Goal: Task Accomplishment & Management: Use online tool/utility

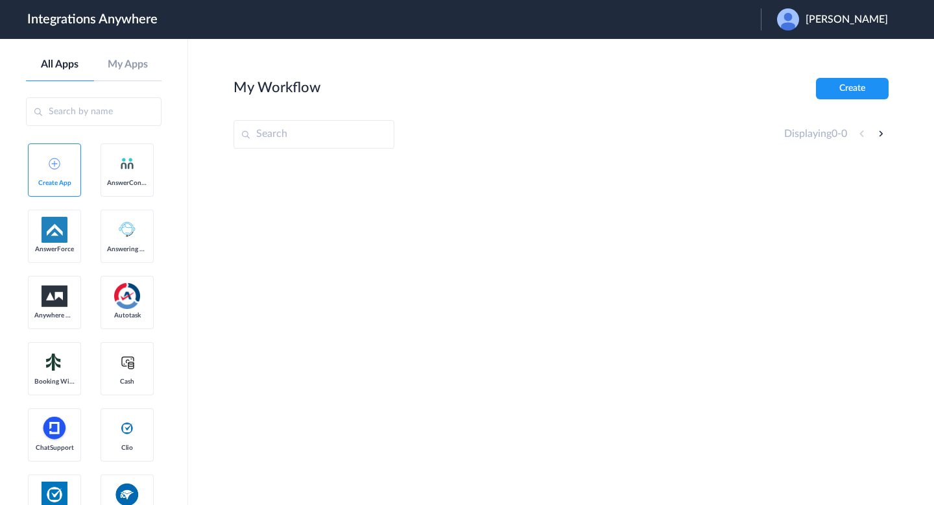
click at [849, 19] on span "[PERSON_NAME]" at bounding box center [847, 20] width 82 height 12
click at [798, 48] on link "Logout" at bounding box center [784, 52] width 27 height 9
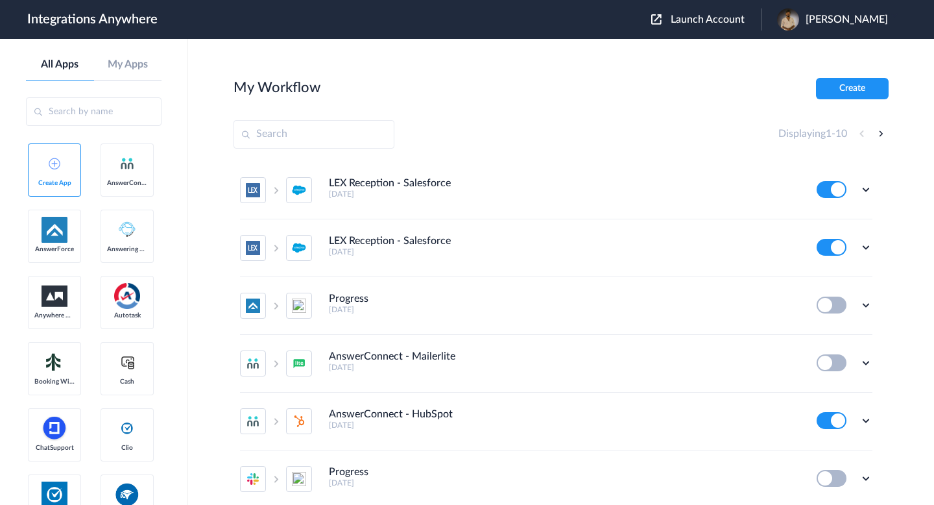
click at [692, 25] on span "Launch Account" at bounding box center [708, 19] width 74 height 10
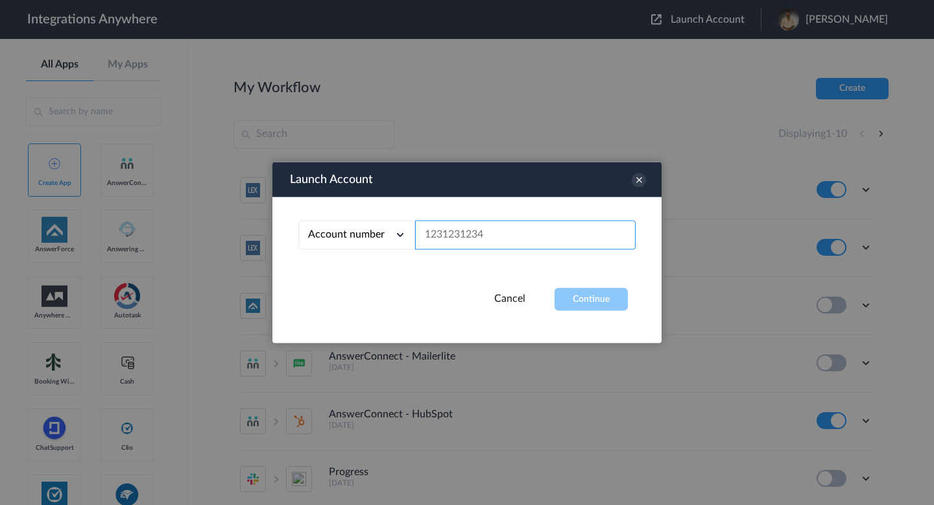
click at [477, 237] on input "text" at bounding box center [525, 235] width 221 height 29
paste input "[EMAIL_ADDRESS][DOMAIN_NAME]"
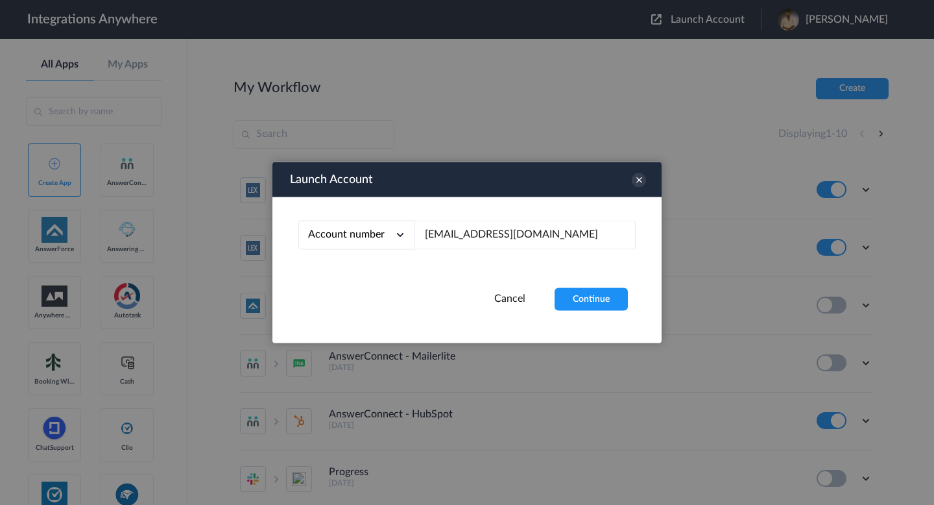
click at [385, 239] on div "Account number" at bounding box center [356, 235] width 117 height 29
click at [378, 281] on li "Email address" at bounding box center [356, 289] width 117 height 24
click at [583, 302] on button "Continue" at bounding box center [591, 299] width 73 height 23
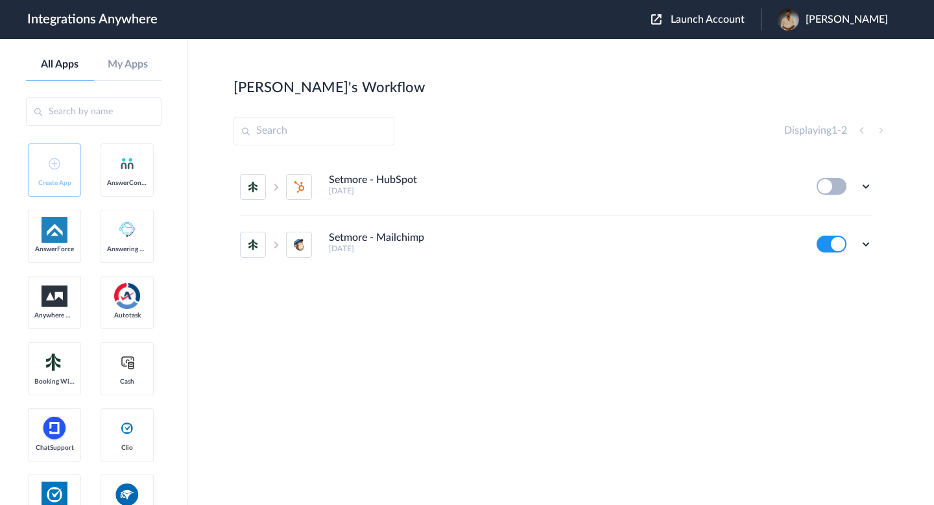
click at [709, 21] on span "Launch Account" at bounding box center [708, 19] width 74 height 10
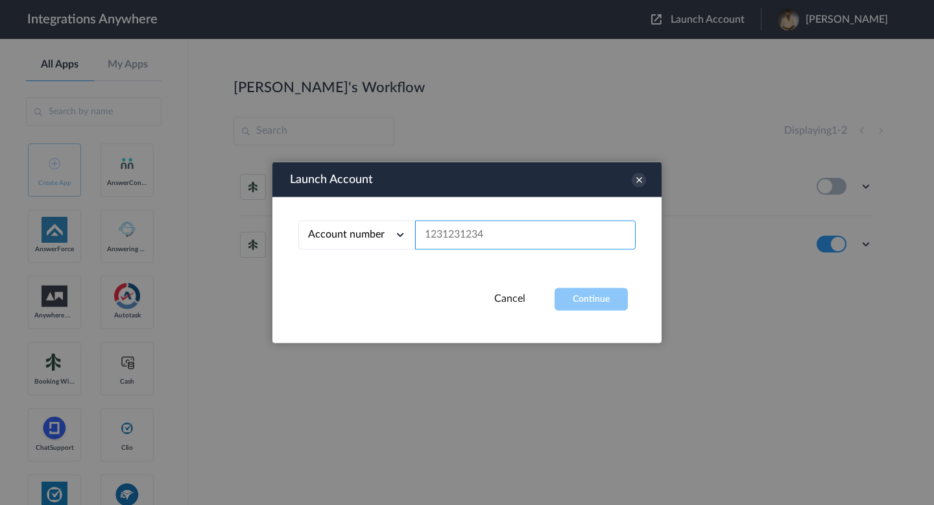
click at [516, 239] on input "text" at bounding box center [525, 235] width 221 height 29
paste input "[EMAIL_ADDRESS][DOMAIN_NAME]"
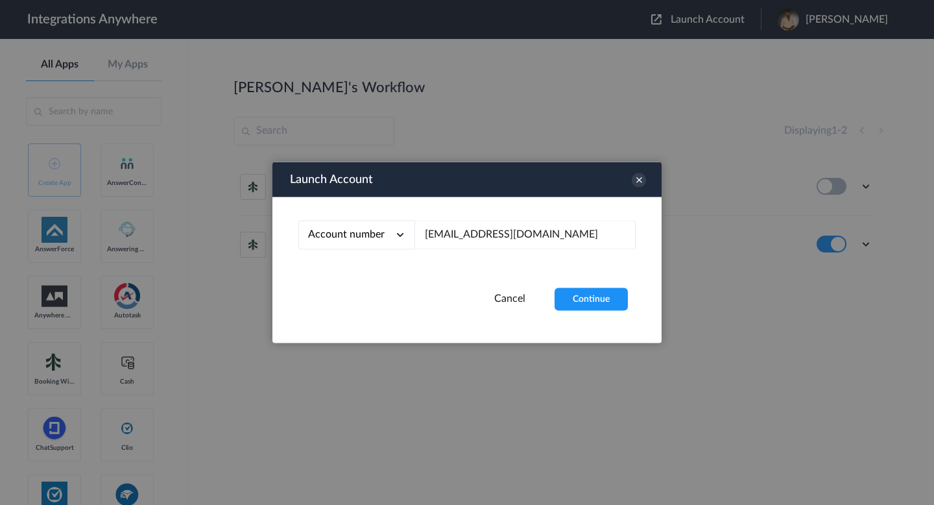
click at [367, 245] on div "Account number" at bounding box center [356, 235] width 117 height 29
click at [369, 287] on li "Email address" at bounding box center [356, 289] width 117 height 24
click at [584, 294] on button "Continue" at bounding box center [591, 299] width 73 height 23
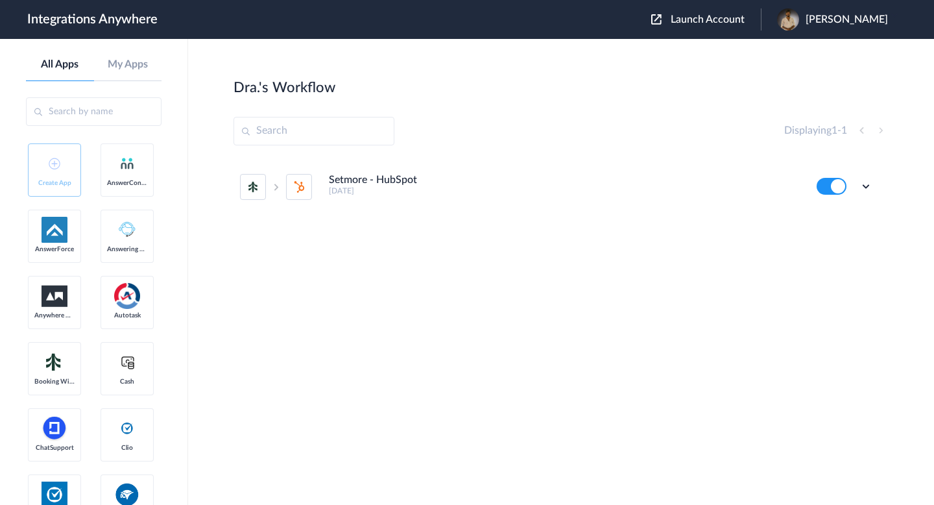
click at [705, 276] on div "Setmore - HubSpot [DATE] Edit Task history Delete" at bounding box center [561, 255] width 655 height 195
click at [696, 22] on span "Launch Account" at bounding box center [708, 19] width 74 height 10
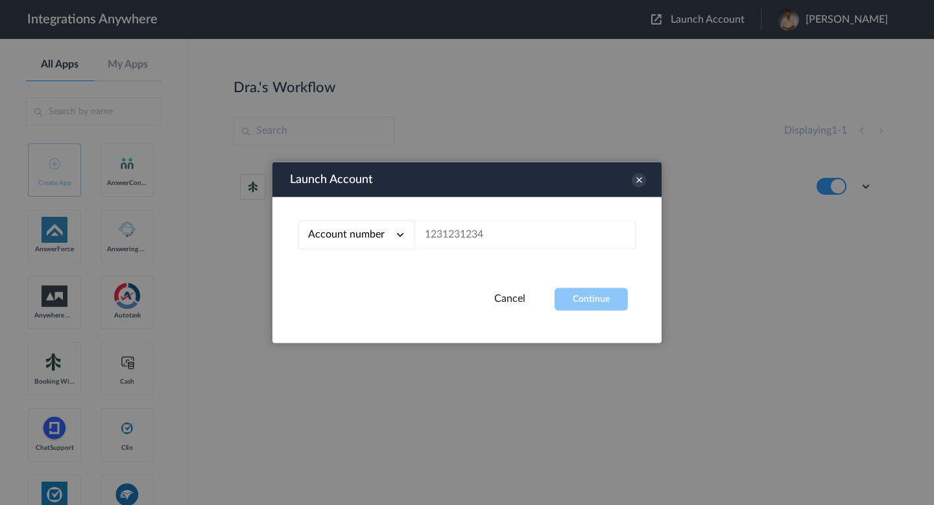
click at [394, 239] on icon at bounding box center [400, 234] width 13 height 13
click at [398, 282] on li "Email address" at bounding box center [356, 289] width 117 height 24
click at [450, 238] on input "text" at bounding box center [525, 235] width 221 height 29
paste input "[EMAIL_ADDRESS][DOMAIN_NAME]"
click at [568, 290] on button "Continue" at bounding box center [591, 299] width 73 height 23
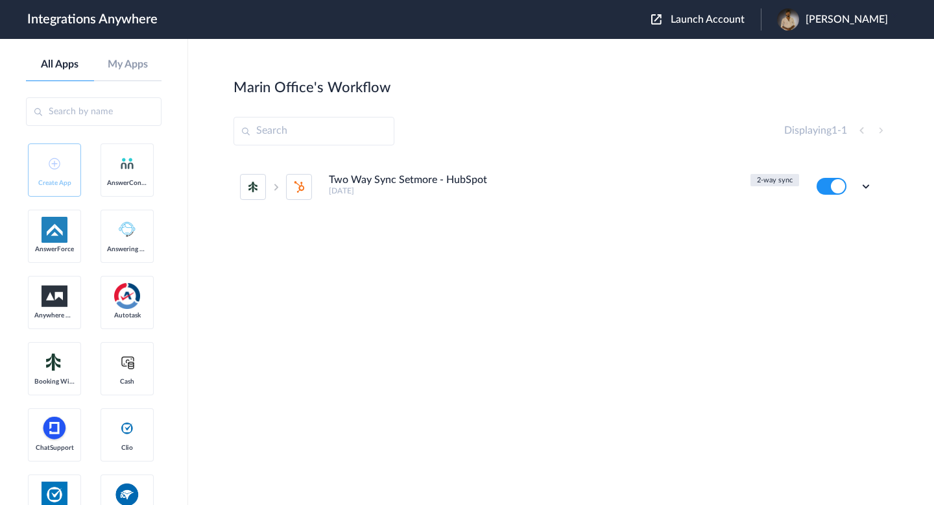
click at [690, 24] on span "Launch Account" at bounding box center [708, 19] width 74 height 10
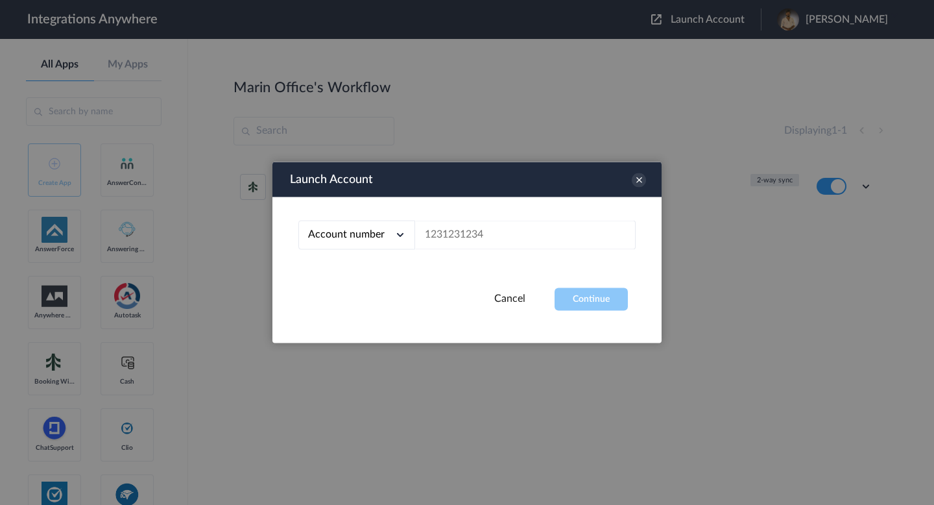
click at [378, 241] on div "Account number" at bounding box center [356, 235] width 117 height 29
click at [363, 278] on li "Email address" at bounding box center [356, 289] width 117 height 24
click at [452, 235] on input "text" at bounding box center [525, 235] width 221 height 29
paste input "[PERSON_NAME][EMAIL_ADDRESS][DOMAIN_NAME]"
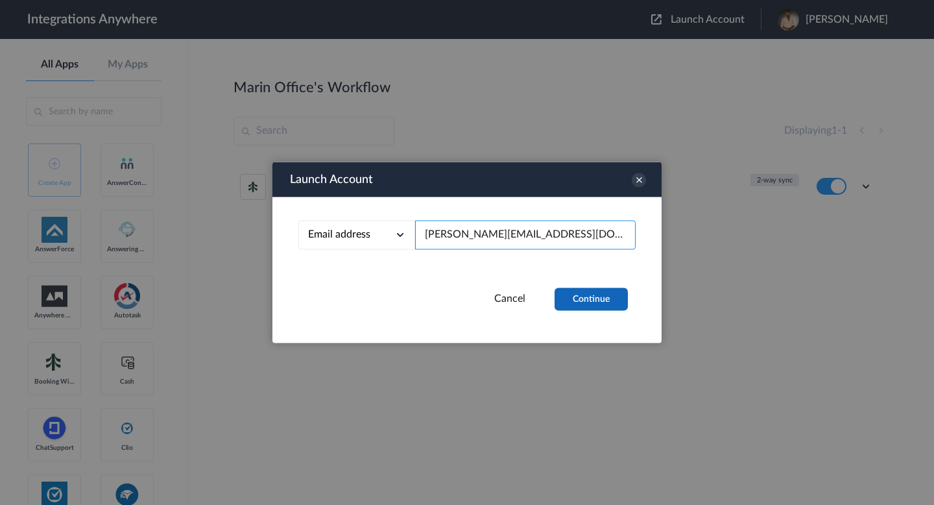
type input "[PERSON_NAME][EMAIL_ADDRESS][DOMAIN_NAME]"
click at [598, 296] on button "Continue" at bounding box center [591, 299] width 73 height 23
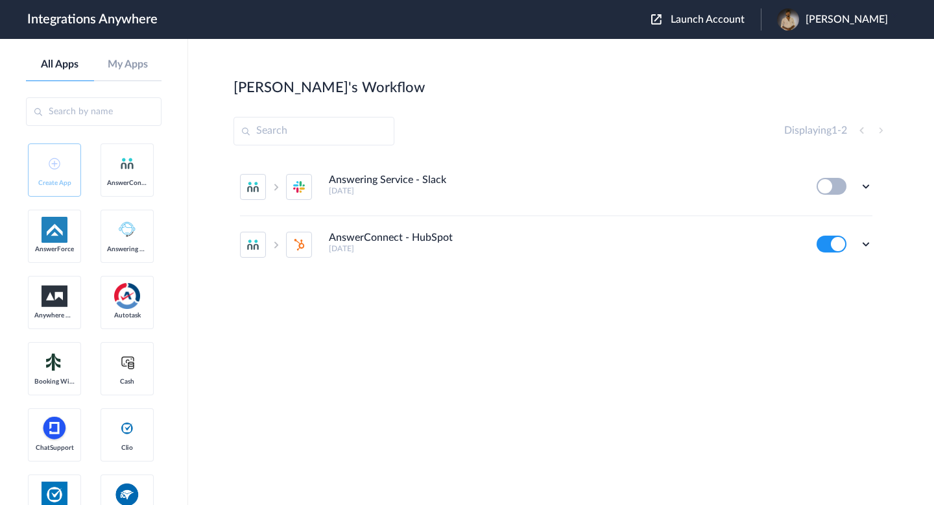
click at [686, 27] on div "Launch Account [PERSON_NAME] My Account Logout" at bounding box center [776, 19] width 250 height 22
click at [671, 20] on span "Launch Account" at bounding box center [708, 19] width 74 height 10
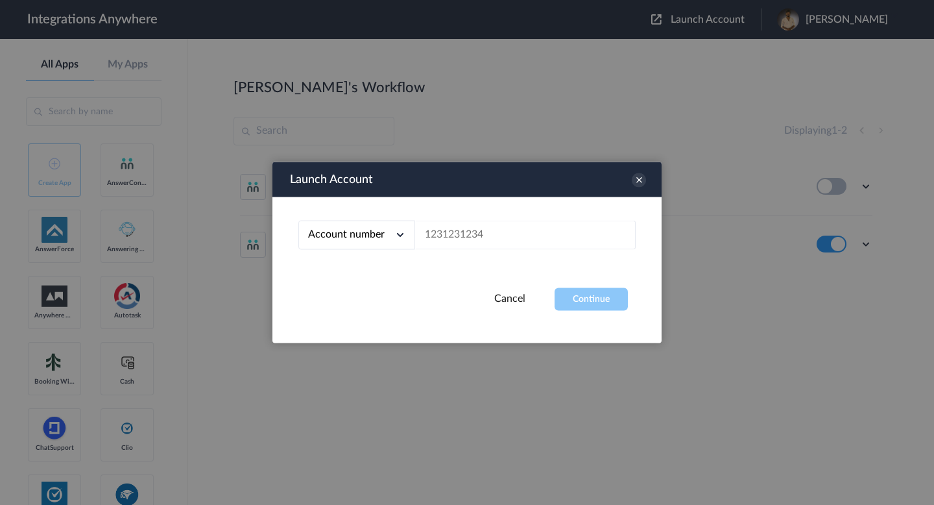
click at [389, 232] on div "Account number" at bounding box center [356, 235] width 117 height 29
click at [382, 284] on li "Email address" at bounding box center [356, 289] width 117 height 24
click at [455, 223] on input "text" at bounding box center [525, 235] width 221 height 29
paste input "[EMAIL_ADDRESS][DOMAIN_NAME]"
click at [591, 304] on button "Continue" at bounding box center [591, 299] width 73 height 23
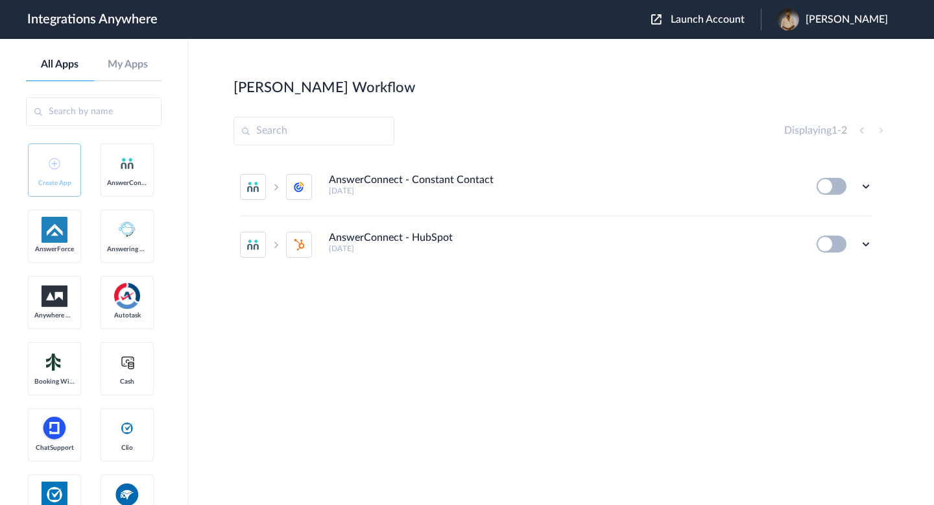
click at [658, 23] on button "Launch Account" at bounding box center [706, 20] width 110 height 12
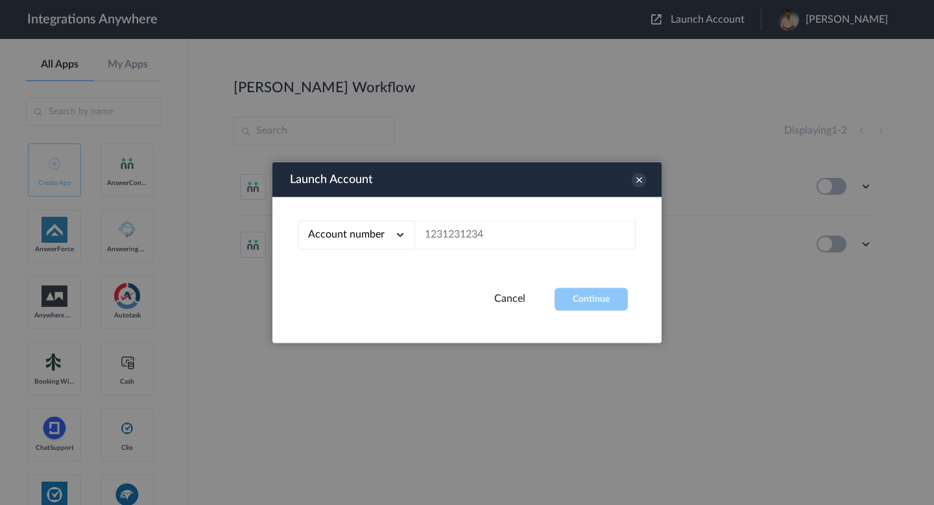
click at [375, 234] on span "Account number" at bounding box center [346, 234] width 77 height 10
click at [376, 288] on li "Email address" at bounding box center [356, 289] width 117 height 24
click at [430, 239] on input "text" at bounding box center [525, 235] width 221 height 29
paste input "[PERSON_NAME][EMAIL_ADDRESS][DOMAIN_NAME]"
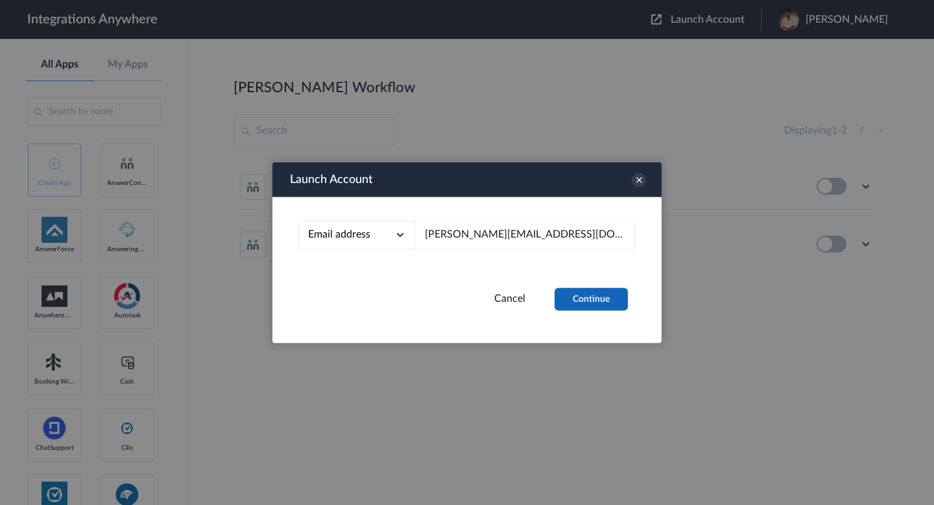
click at [588, 295] on button "Continue" at bounding box center [591, 299] width 73 height 23
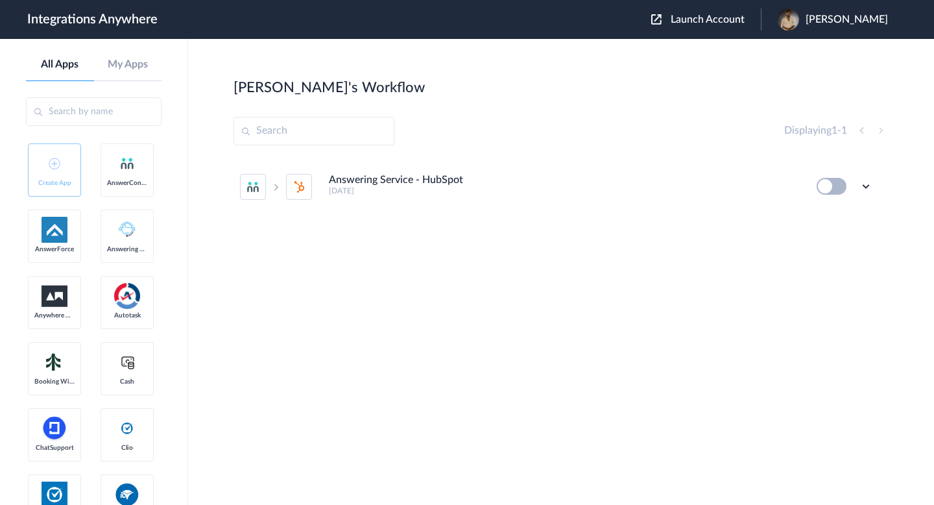
click at [707, 9] on div "Launch Account [PERSON_NAME] My Account Logout" at bounding box center [776, 19] width 250 height 22
click at [693, 25] on button "Launch Account" at bounding box center [706, 20] width 110 height 12
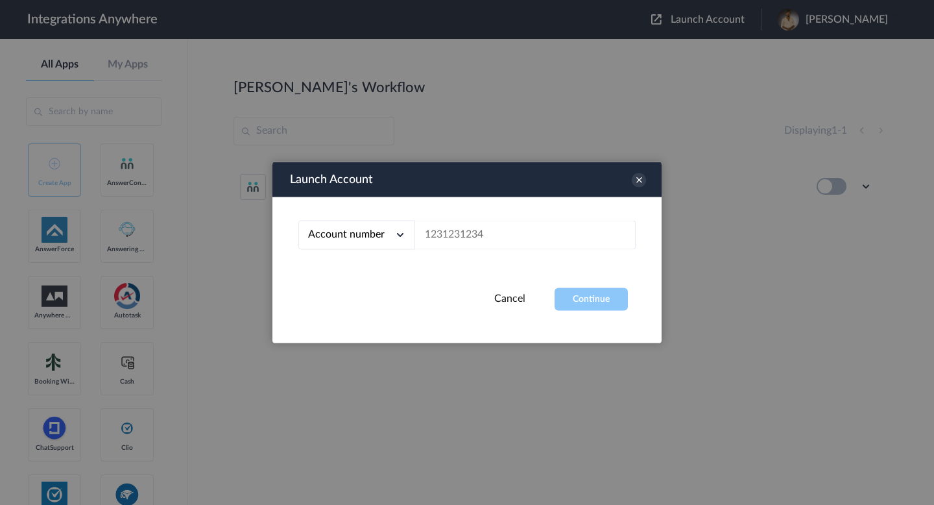
click at [356, 237] on span "Account number" at bounding box center [346, 234] width 77 height 10
click at [358, 292] on link "Email address" at bounding box center [335, 288] width 55 height 9
click at [420, 237] on input "text" at bounding box center [525, 235] width 221 height 29
paste input "[EMAIL_ADDRESS][DOMAIN_NAME]"
click at [603, 296] on button "Continue" at bounding box center [591, 299] width 73 height 23
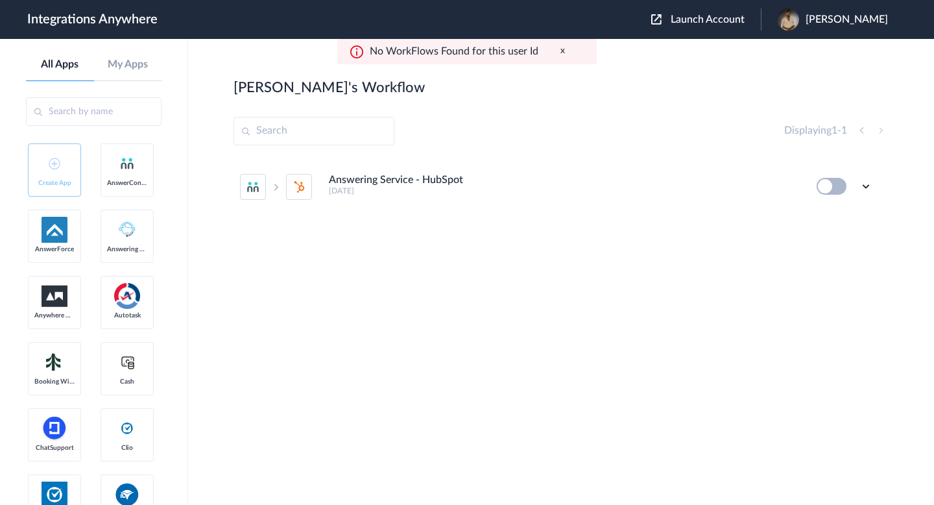
click at [671, 17] on span "Launch Account" at bounding box center [708, 19] width 74 height 10
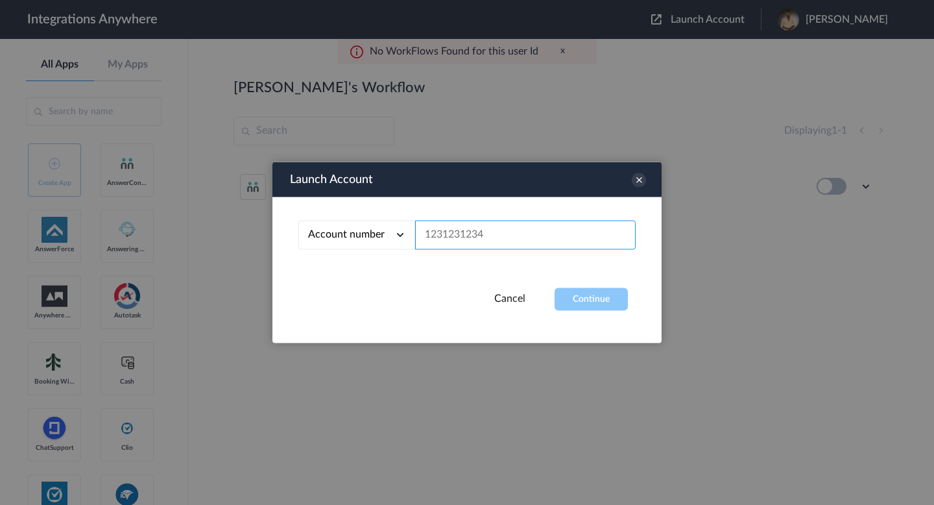
click at [505, 222] on input "text" at bounding box center [525, 235] width 221 height 29
click at [395, 228] on icon at bounding box center [400, 234] width 13 height 13
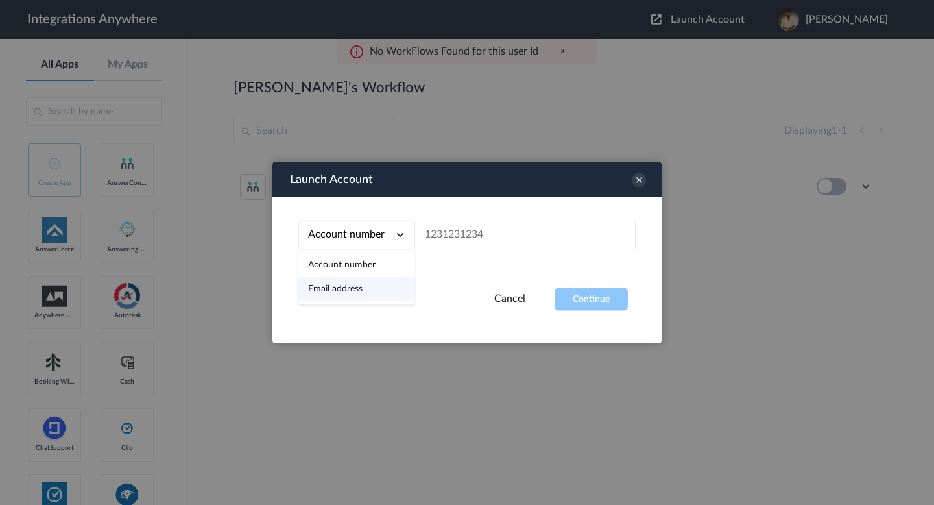
click at [389, 287] on li "Email address" at bounding box center [356, 289] width 117 height 24
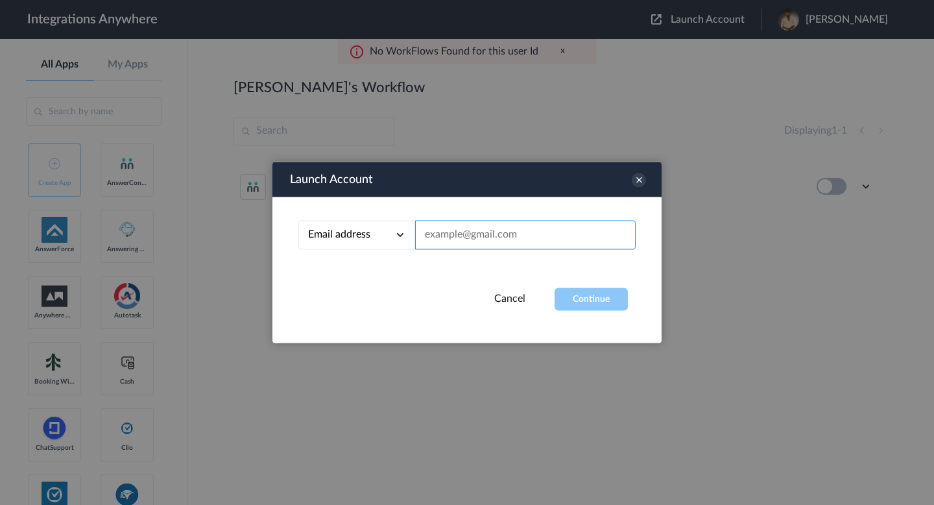
click at [438, 246] on input "text" at bounding box center [525, 235] width 221 height 29
paste input "[EMAIL_ADDRESS][DOMAIN_NAME]"
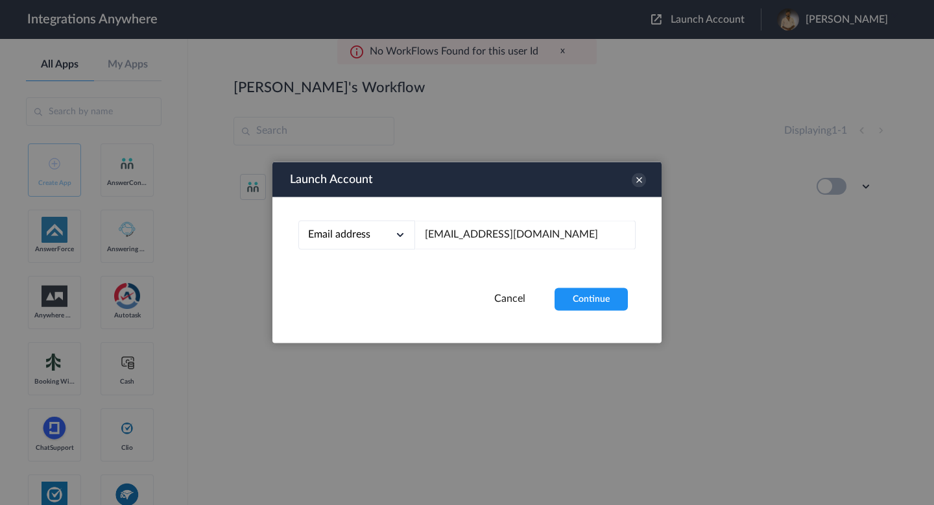
click at [611, 311] on div "Launch Account Email address Account number Email address [EMAIL_ADDRESS][DOMAI…" at bounding box center [467, 252] width 389 height 181
click at [601, 304] on button "Continue" at bounding box center [591, 299] width 73 height 23
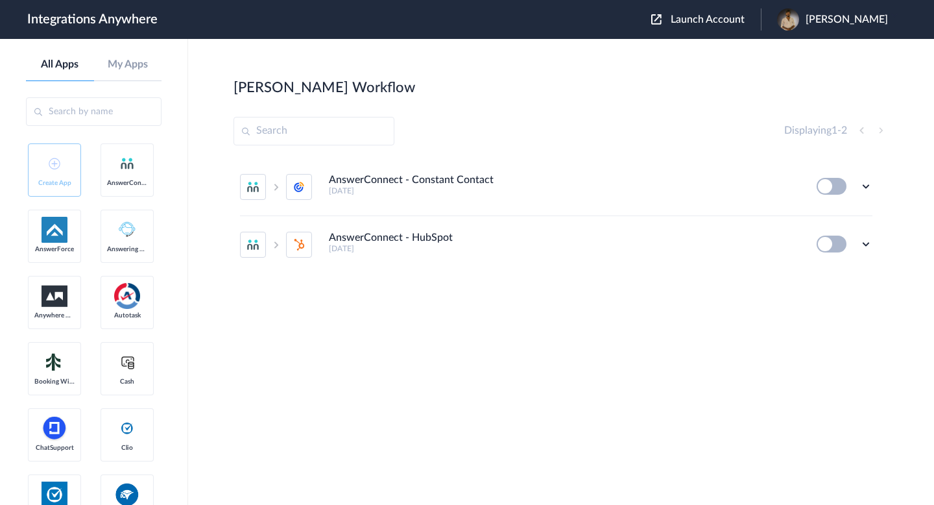
click at [688, 18] on span "Launch Account" at bounding box center [708, 19] width 74 height 10
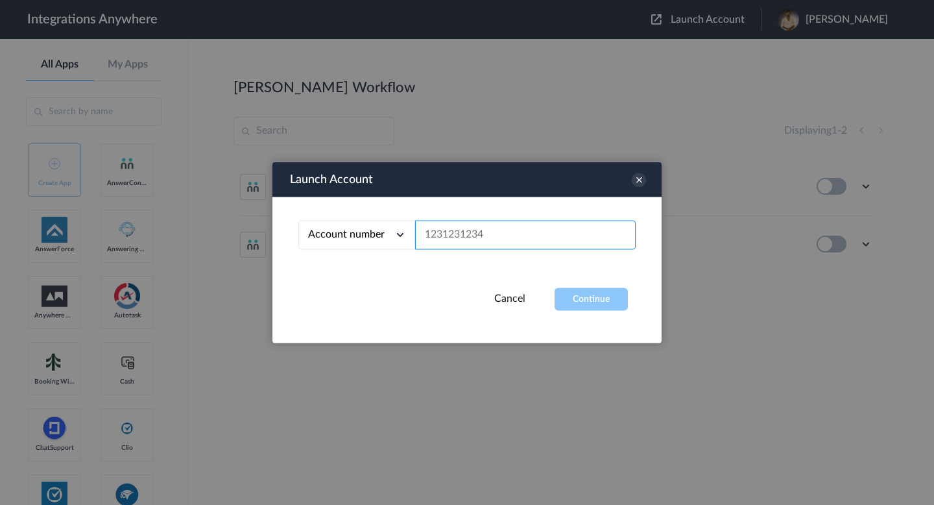
click at [434, 235] on input "text" at bounding box center [525, 235] width 221 height 29
click at [383, 245] on div "Account number" at bounding box center [356, 235] width 117 height 29
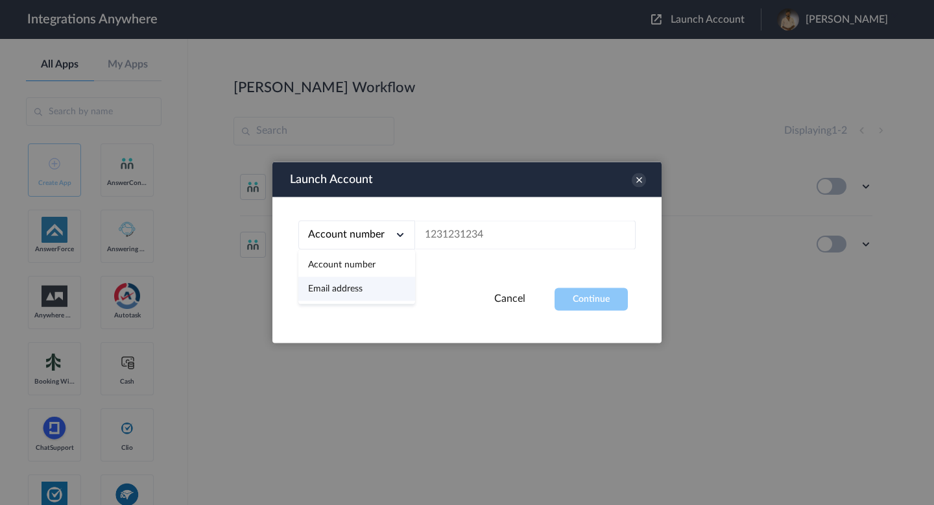
click at [383, 297] on li "Email address" at bounding box center [356, 289] width 117 height 24
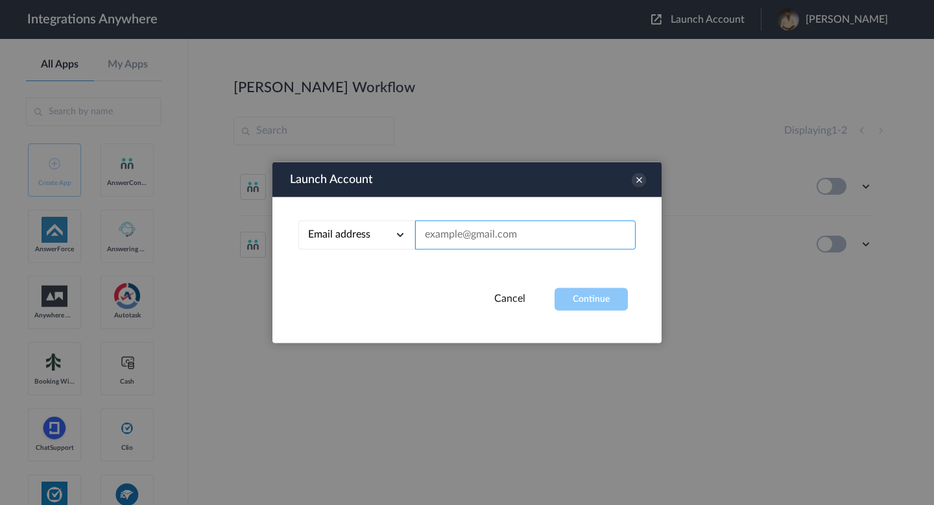
click at [444, 245] on input "text" at bounding box center [525, 235] width 221 height 29
paste input "[PERSON_NAME][EMAIL_ADDRESS][PERSON_NAME][DOMAIN_NAME]"
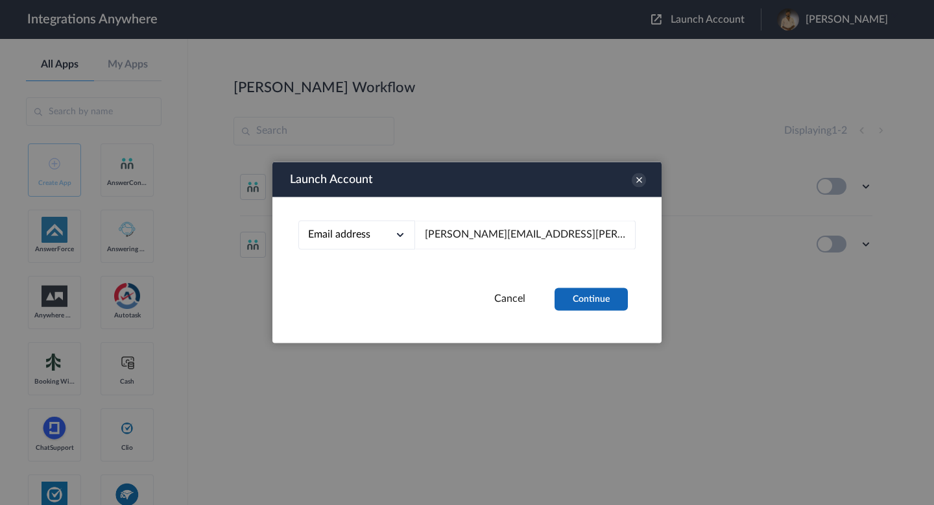
click at [572, 309] on button "Continue" at bounding box center [591, 299] width 73 height 23
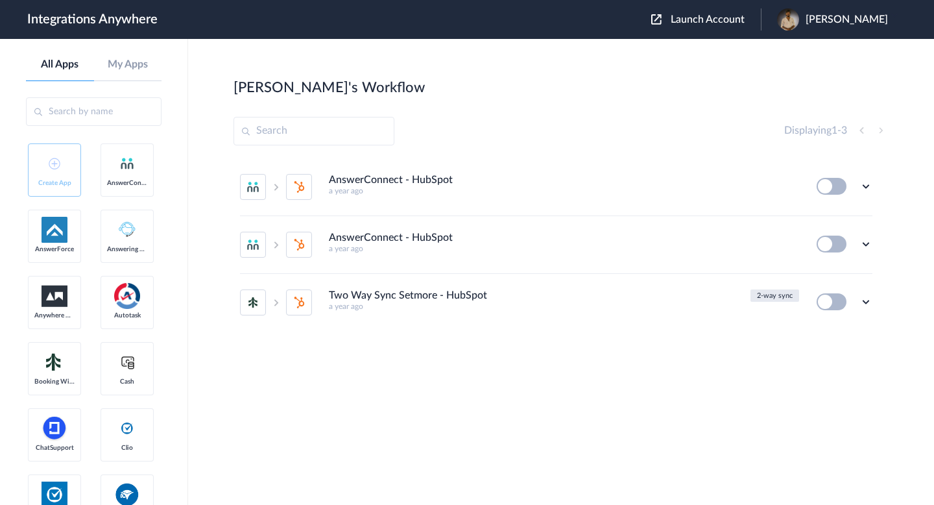
click at [695, 25] on span "Launch Account" at bounding box center [708, 19] width 74 height 10
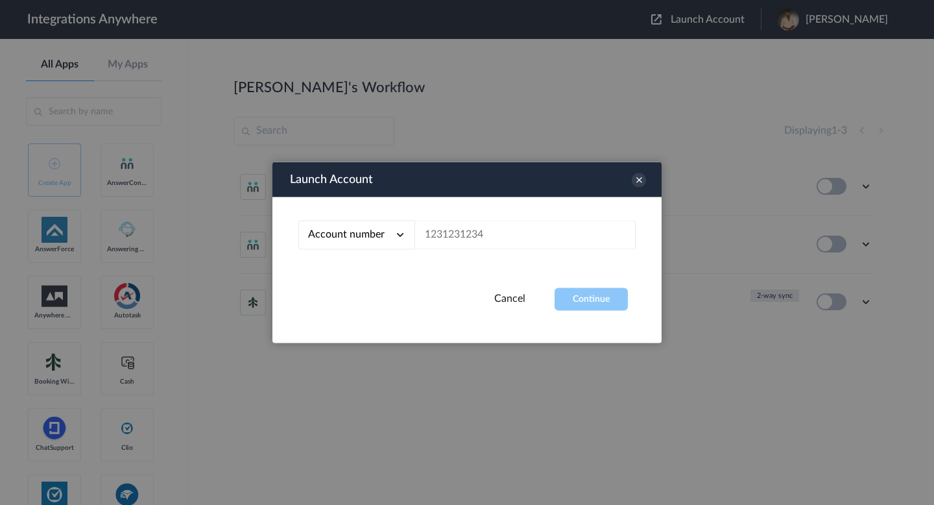
click at [376, 258] on div "Account number Account number Email address" at bounding box center [467, 242] width 389 height 91
click at [376, 235] on span "Account number" at bounding box center [346, 234] width 77 height 10
click at [371, 297] on li "Email address" at bounding box center [356, 289] width 117 height 24
click at [434, 245] on input "text" at bounding box center [525, 235] width 221 height 29
paste input "[EMAIL_ADDRESS][DOMAIN_NAME]"
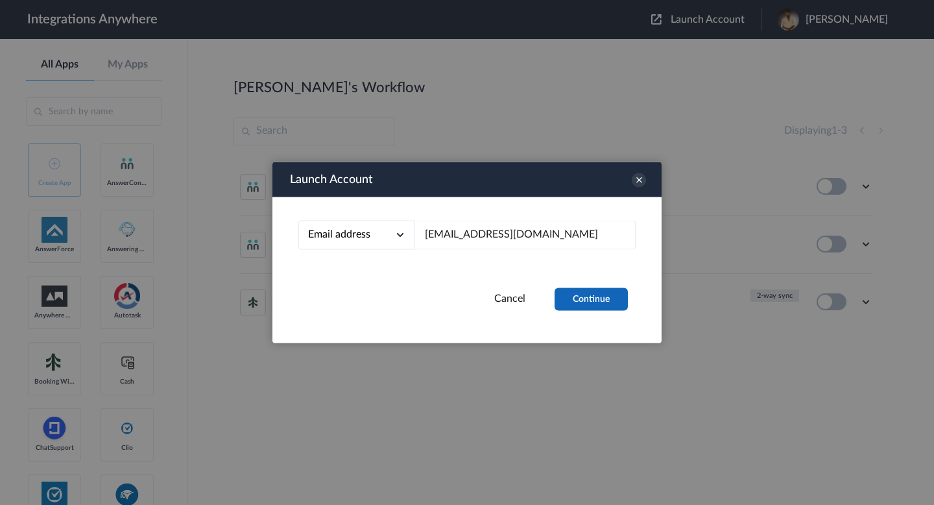
click at [627, 298] on button "Continue" at bounding box center [591, 299] width 73 height 23
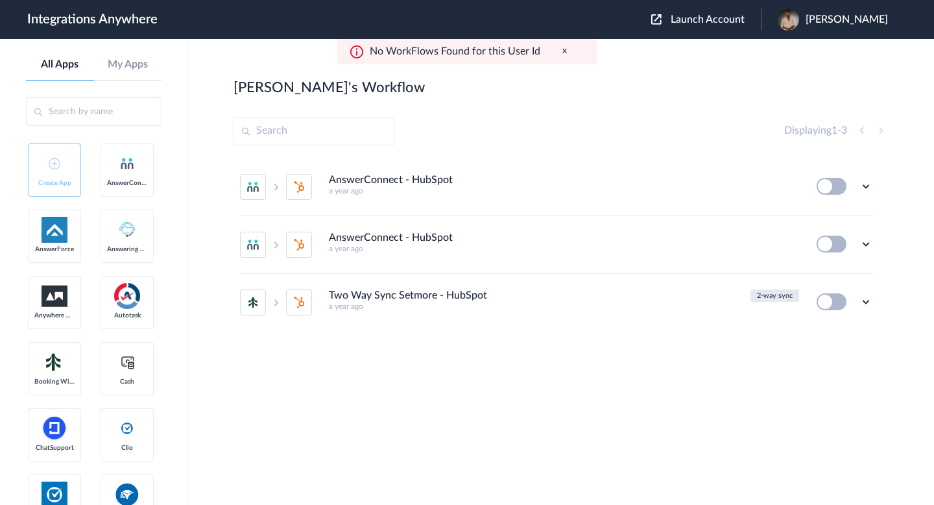
click at [675, 26] on div "Launch Account [PERSON_NAME] My Account Logout" at bounding box center [776, 19] width 250 height 22
click at [655, 25] on button "Launch Account" at bounding box center [706, 20] width 110 height 12
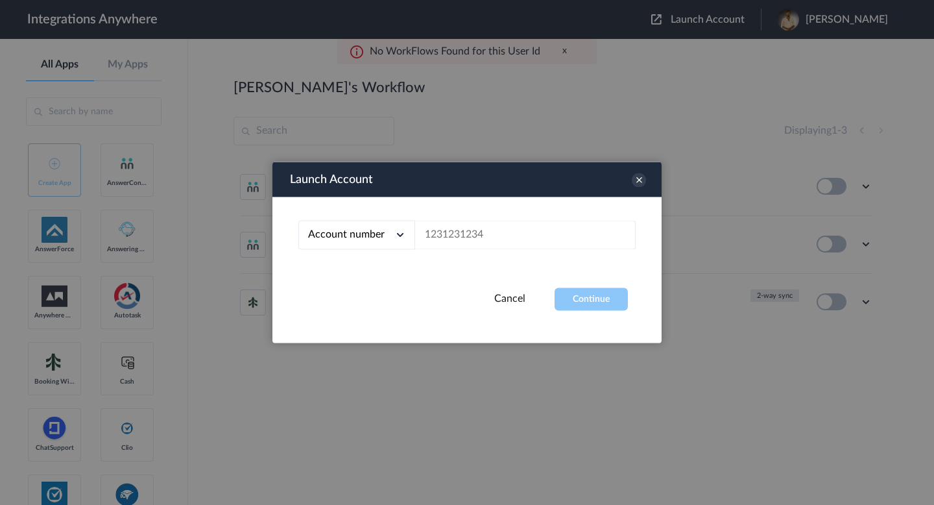
click at [389, 236] on div "Account number" at bounding box center [356, 235] width 117 height 29
click at [376, 282] on li "Email address" at bounding box center [356, 289] width 117 height 24
click at [432, 243] on input "text" at bounding box center [525, 235] width 221 height 29
paste input "[PERSON_NAME][EMAIL_ADDRESS][PERSON_NAME][DOMAIN_NAME]"
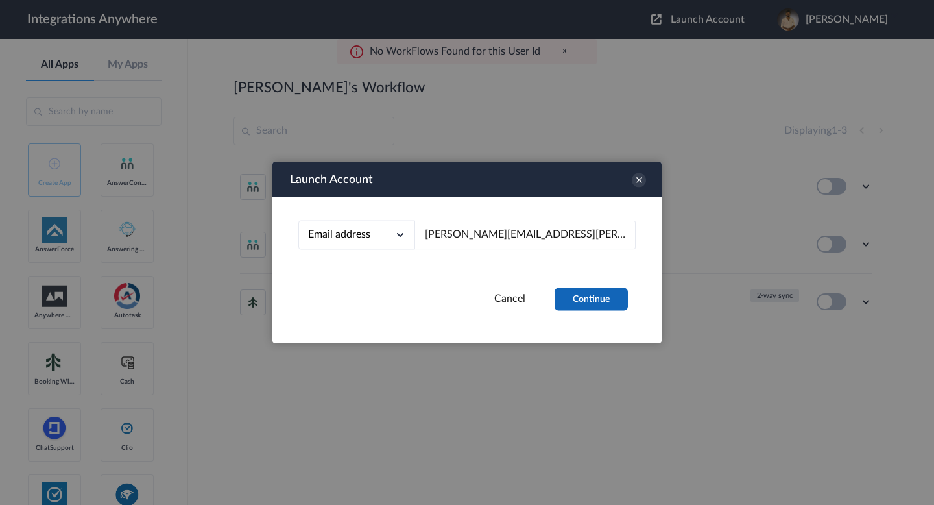
click at [615, 302] on button "Continue" at bounding box center [591, 299] width 73 height 23
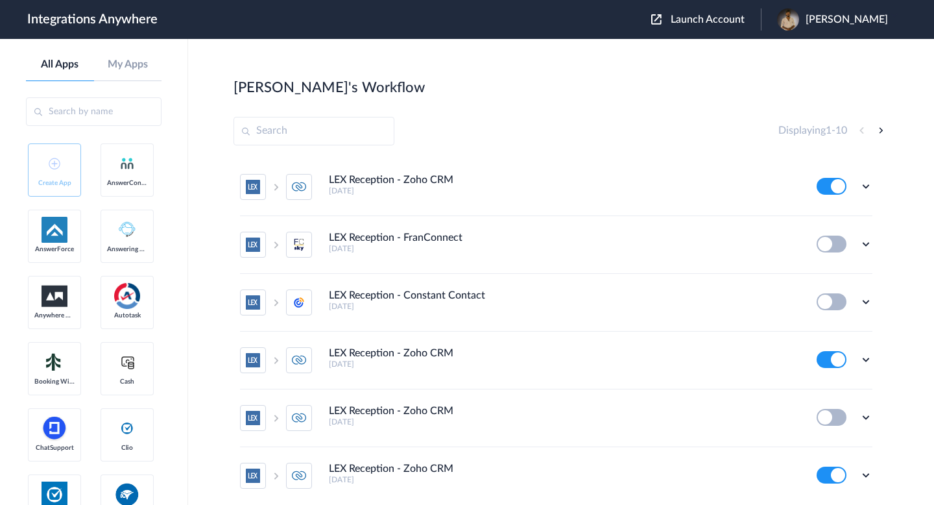
click at [684, 17] on span "Launch Account" at bounding box center [708, 19] width 74 height 10
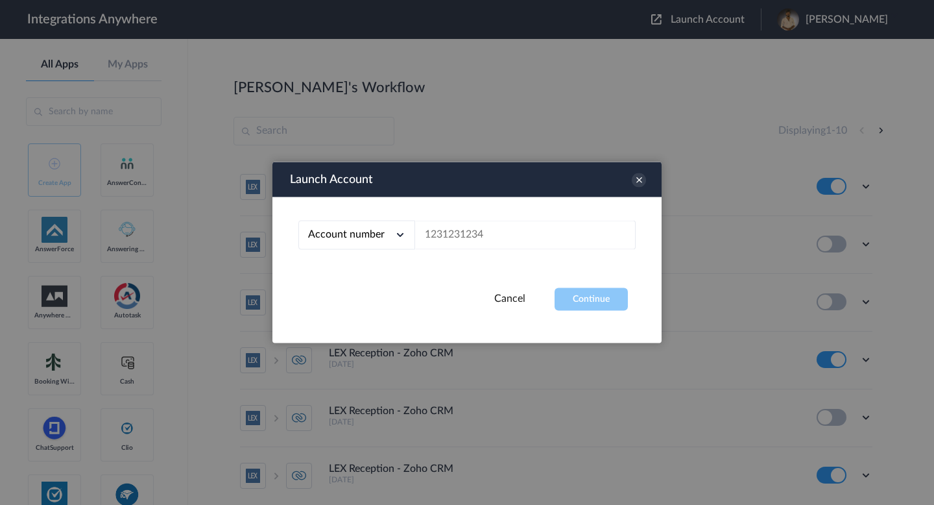
click at [370, 223] on div "Account number" at bounding box center [356, 235] width 117 height 29
click at [372, 275] on li "Account number" at bounding box center [356, 265] width 117 height 24
click at [372, 234] on span "Account number" at bounding box center [346, 234] width 77 height 10
click at [374, 285] on li "Email address" at bounding box center [356, 289] width 117 height 24
click at [443, 238] on input "text" at bounding box center [525, 235] width 221 height 29
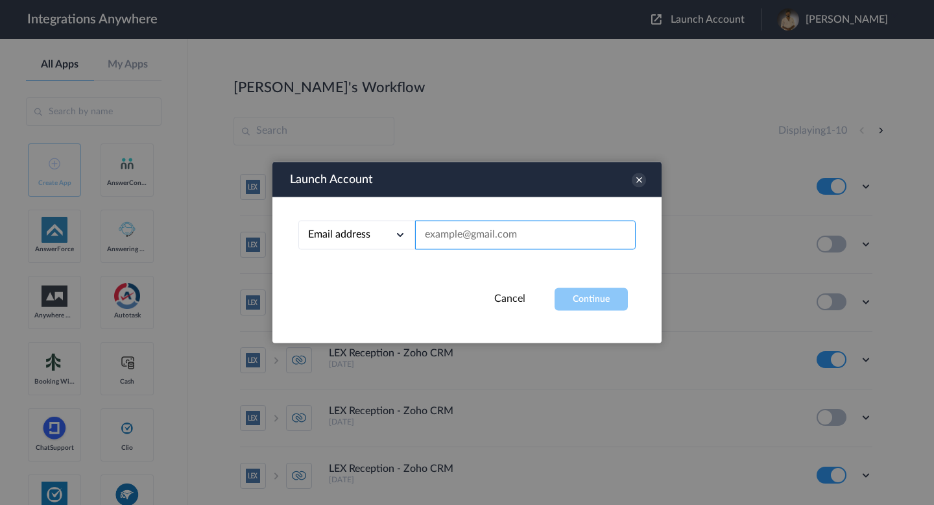
paste input "[PERSON_NAME][EMAIL_ADDRESS][DOMAIN_NAME]"
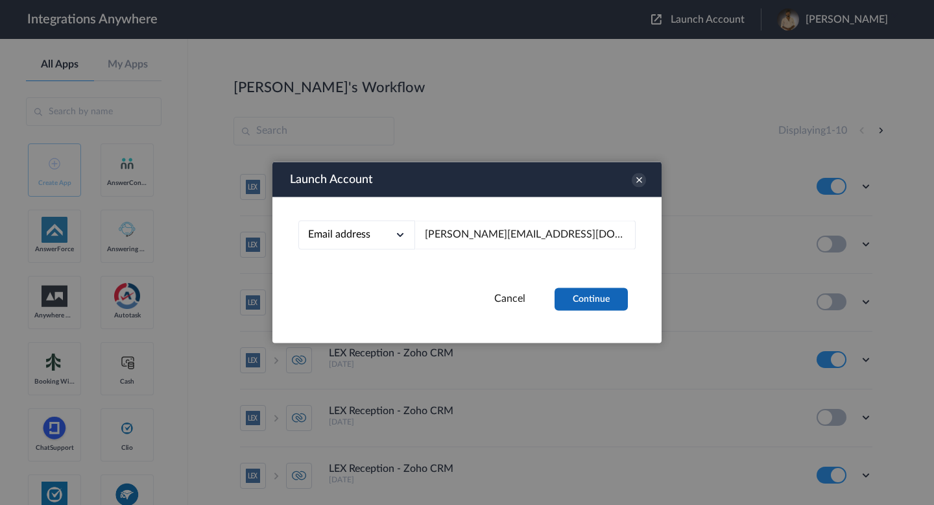
click at [611, 309] on button "Continue" at bounding box center [591, 299] width 73 height 23
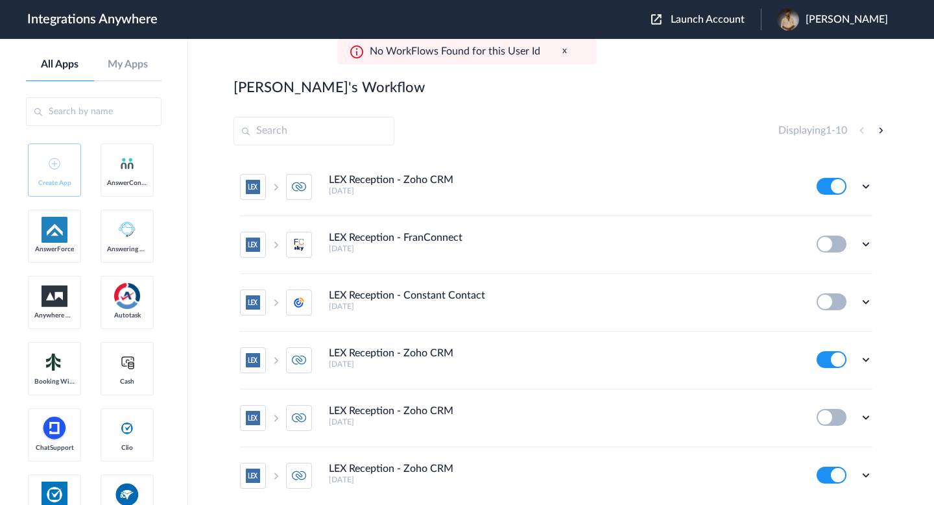
click at [671, 19] on span "Launch Account" at bounding box center [708, 19] width 74 height 10
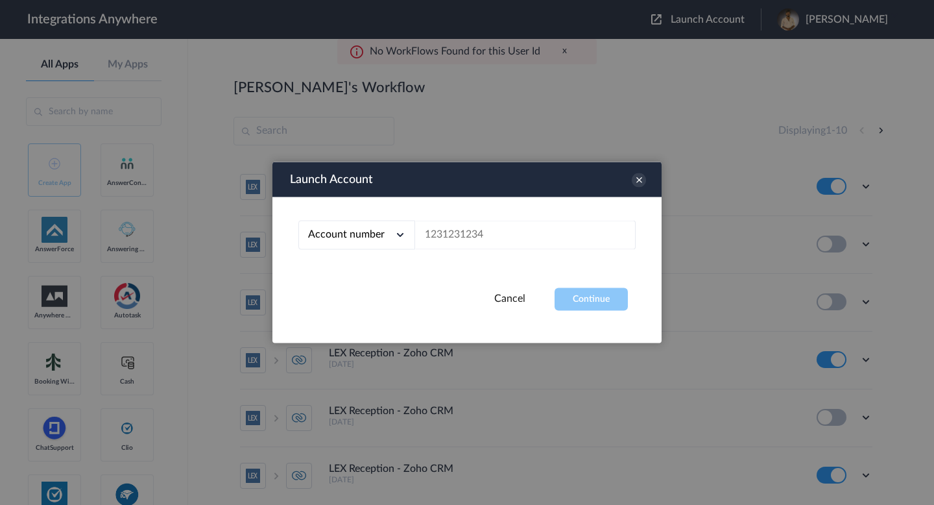
click at [394, 234] on icon at bounding box center [400, 234] width 13 height 13
click at [389, 281] on li "Email address" at bounding box center [356, 289] width 117 height 24
click at [451, 239] on input "text" at bounding box center [525, 235] width 221 height 29
paste input "[PERSON_NAME][EMAIL_ADDRESS][DOMAIN_NAME]"
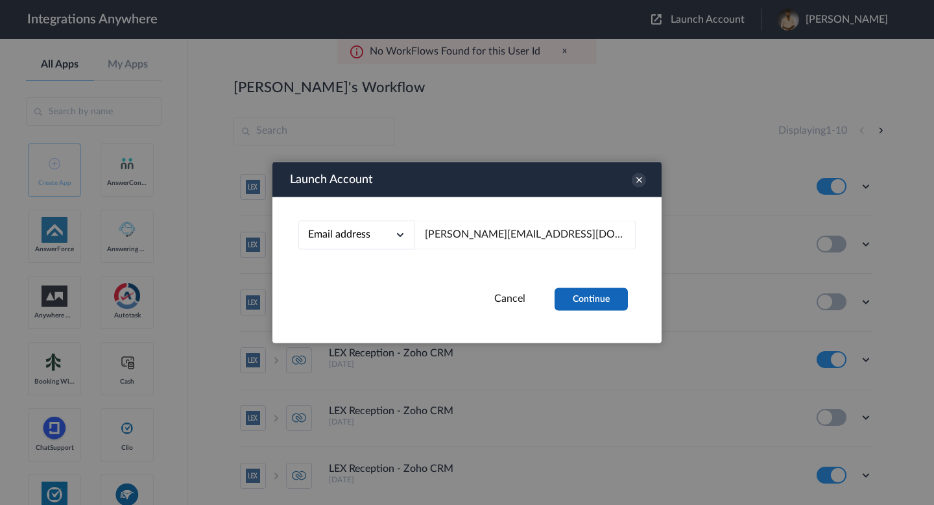
click at [599, 298] on button "Continue" at bounding box center [591, 299] width 73 height 23
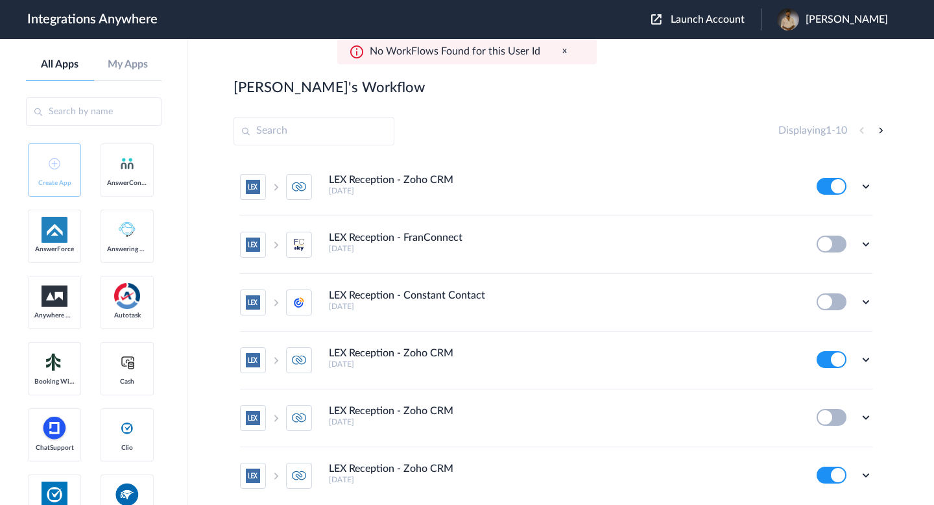
click at [661, 29] on div "Launch Account [PERSON_NAME] My Account Logout" at bounding box center [776, 19] width 250 height 22
click at [671, 16] on span "Launch Account" at bounding box center [708, 19] width 74 height 10
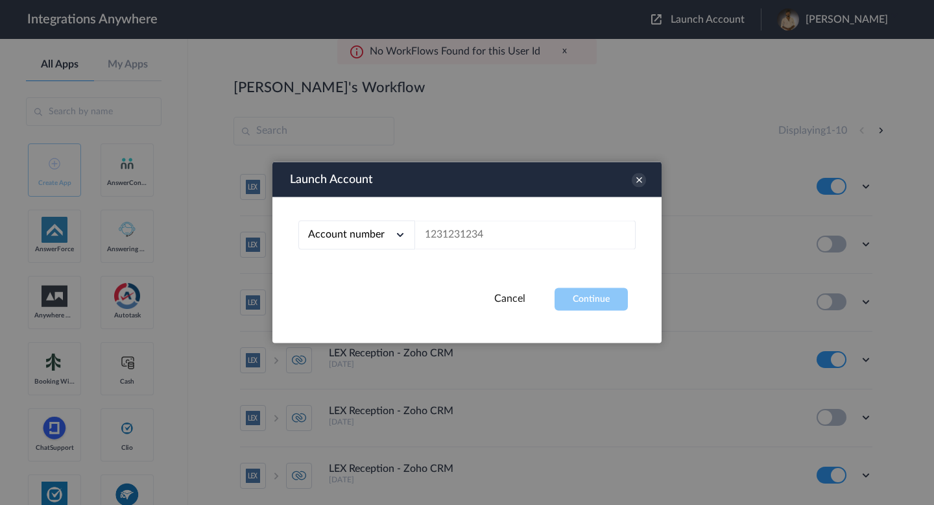
click at [393, 236] on div "Account number" at bounding box center [356, 235] width 117 height 29
click at [388, 278] on li "Email address" at bounding box center [356, 289] width 117 height 24
click at [458, 232] on input "text" at bounding box center [525, 235] width 221 height 29
paste input "[PERSON_NAME][EMAIL_ADDRESS][DOMAIN_NAME]"
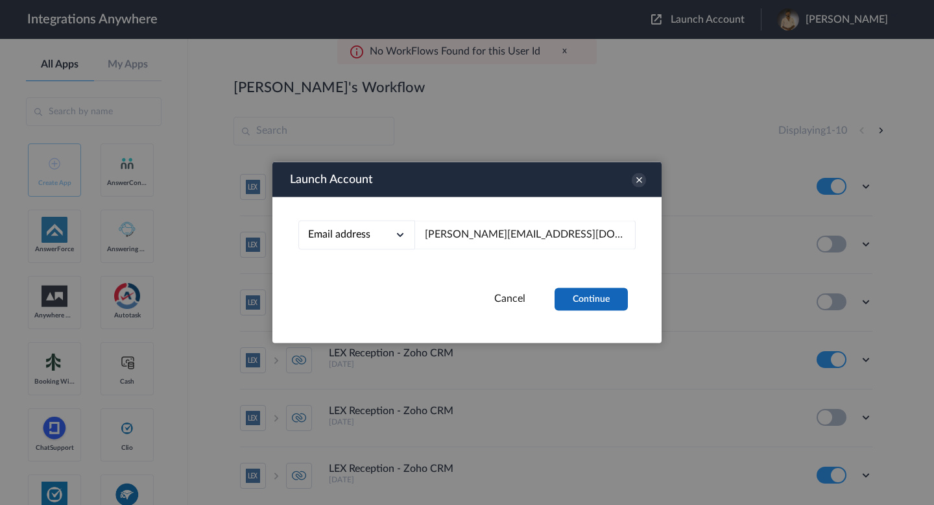
click at [577, 297] on button "Continue" at bounding box center [591, 299] width 73 height 23
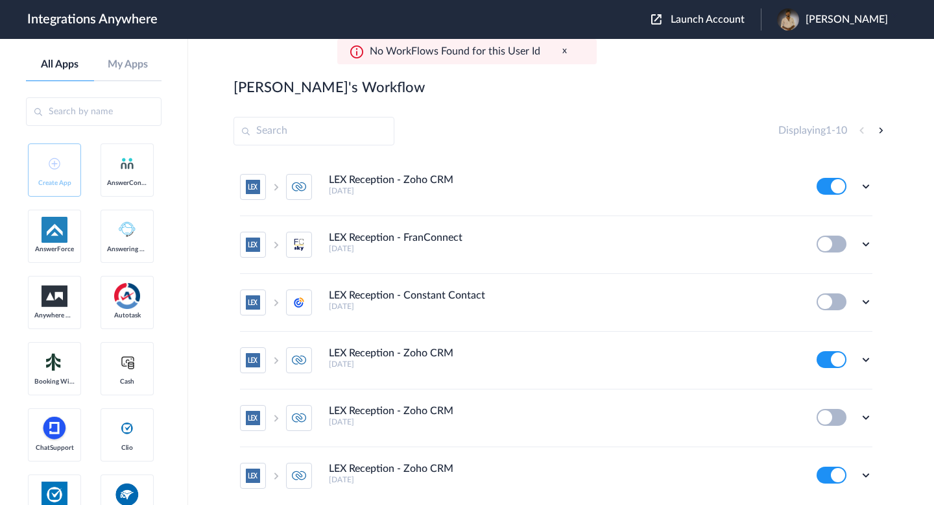
click at [651, 20] on img at bounding box center [656, 19] width 10 height 10
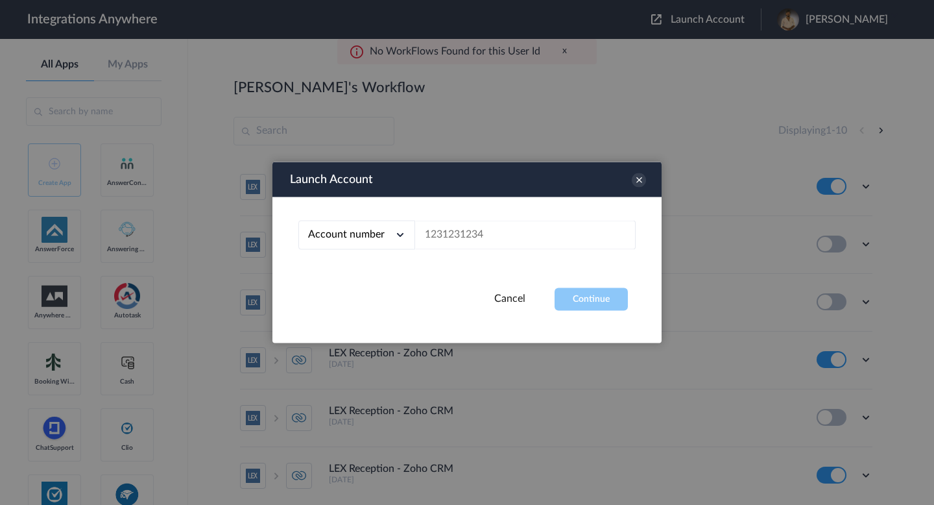
click at [384, 234] on div "Account number" at bounding box center [356, 235] width 117 height 29
click at [378, 275] on li "Account number" at bounding box center [356, 265] width 117 height 24
click at [374, 233] on span "Account number" at bounding box center [346, 234] width 77 height 10
click at [374, 289] on li "Email address" at bounding box center [356, 289] width 117 height 24
click at [450, 254] on div "Email address Account number Email address" at bounding box center [467, 242] width 389 height 91
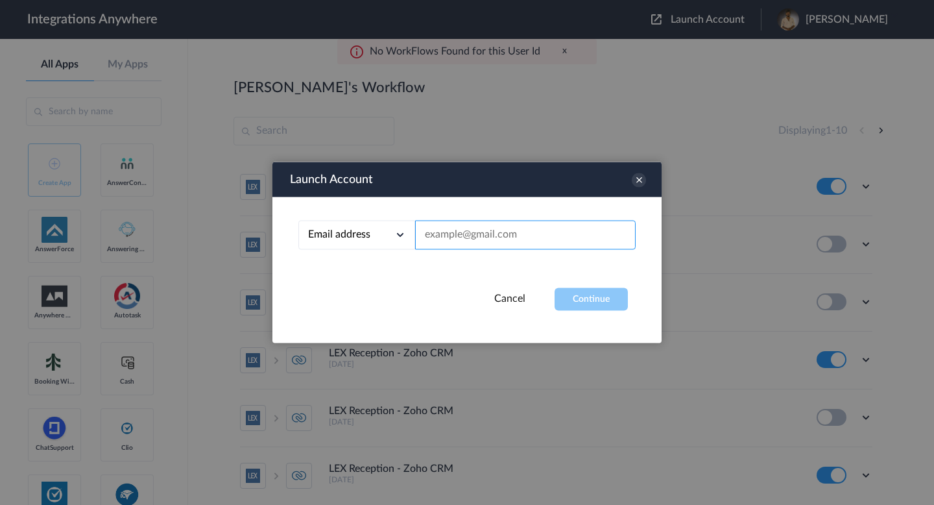
click at [449, 234] on input "text" at bounding box center [525, 235] width 221 height 29
paste input "[EMAIL_ADDRESS][DOMAIN_NAME]"
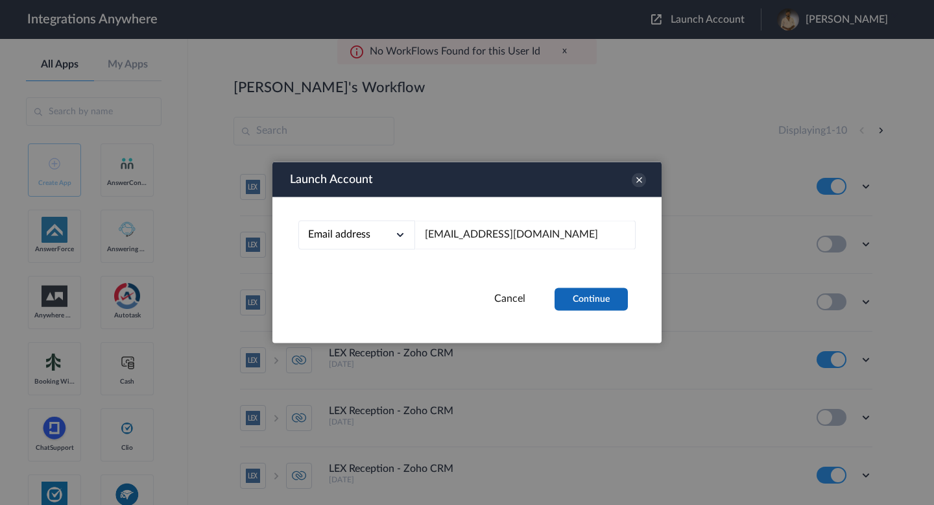
click at [579, 292] on button "Continue" at bounding box center [591, 299] width 73 height 23
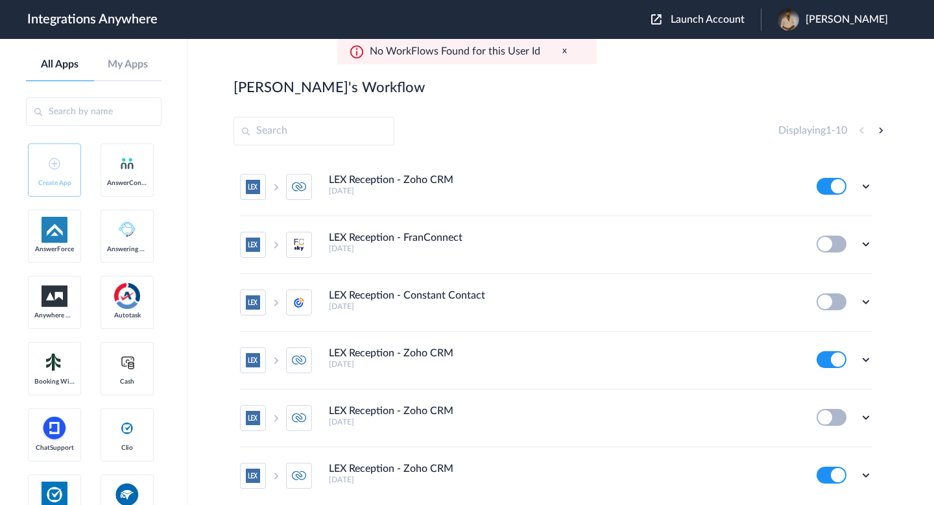
click at [663, 27] on div "Launch Account [PERSON_NAME] My Account Logout" at bounding box center [776, 19] width 250 height 22
click at [659, 18] on button "Launch Account" at bounding box center [706, 20] width 110 height 12
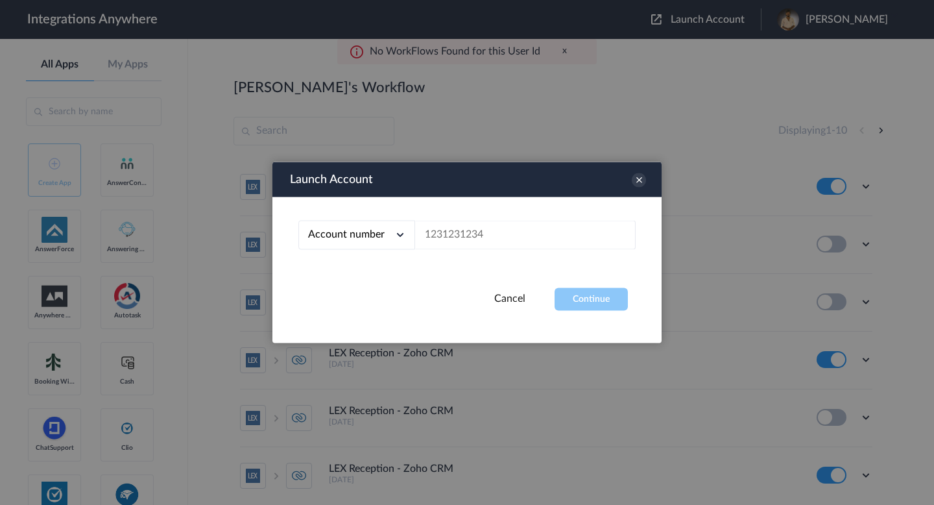
click at [404, 225] on div "Account number" at bounding box center [356, 235] width 117 height 29
click at [449, 227] on input "text" at bounding box center [525, 235] width 221 height 29
click at [372, 249] on div "Account number Account number Email address" at bounding box center [467, 242] width 389 height 91
click at [370, 234] on span "Account number" at bounding box center [346, 234] width 77 height 10
click at [372, 288] on li "Email address" at bounding box center [356, 289] width 117 height 24
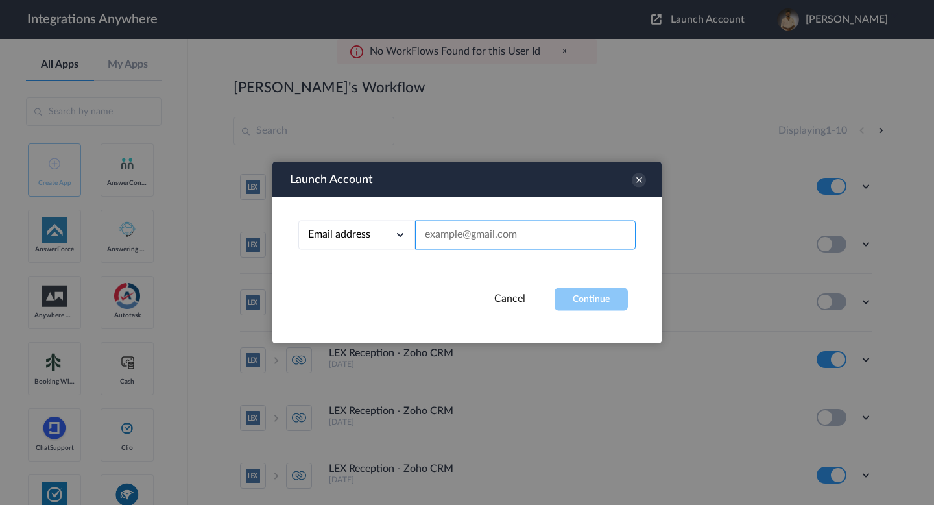
click at [449, 238] on input "text" at bounding box center [525, 235] width 221 height 29
paste input "[EMAIL_ADDRESS][DOMAIN_NAME]"
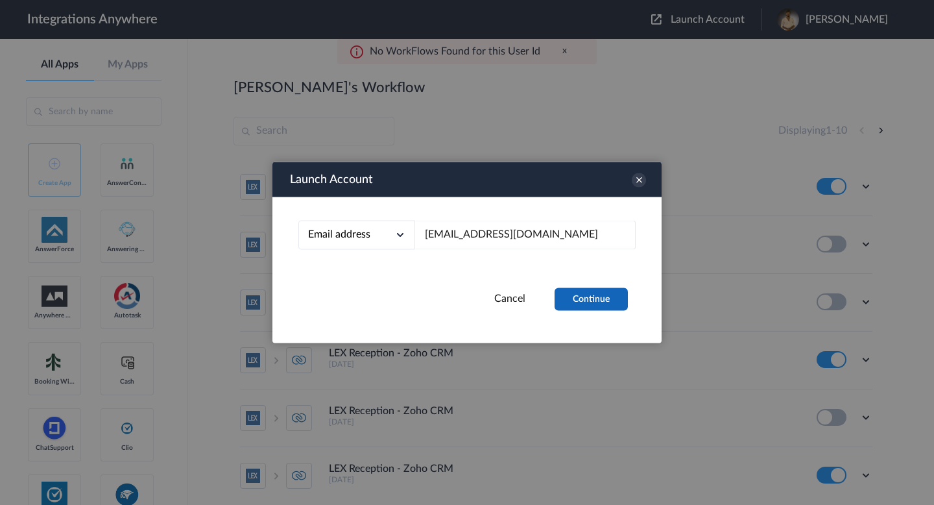
click at [585, 296] on button "Continue" at bounding box center [591, 299] width 73 height 23
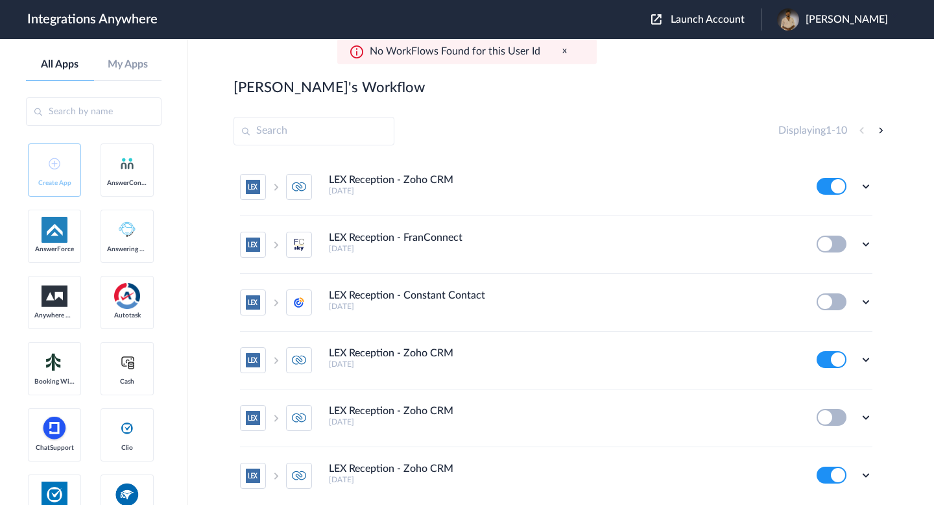
click at [678, 16] on span "Launch Account" at bounding box center [708, 19] width 74 height 10
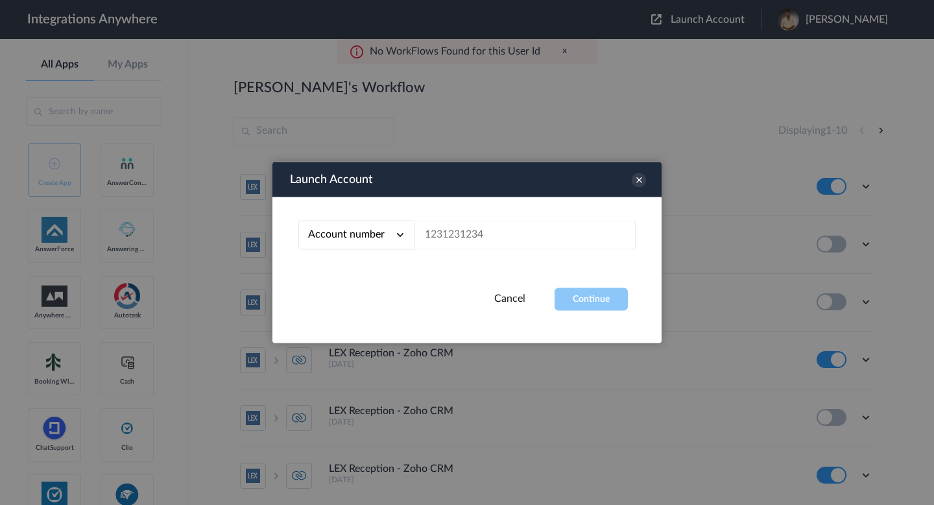
click at [394, 231] on icon at bounding box center [400, 234] width 13 height 13
click at [397, 279] on li "Email address" at bounding box center [356, 289] width 117 height 24
click at [439, 228] on input "text" at bounding box center [525, 235] width 221 height 29
paste input "[EMAIL_ADDRESS][DOMAIN_NAME]"
click at [586, 293] on button "Continue" at bounding box center [591, 299] width 73 height 23
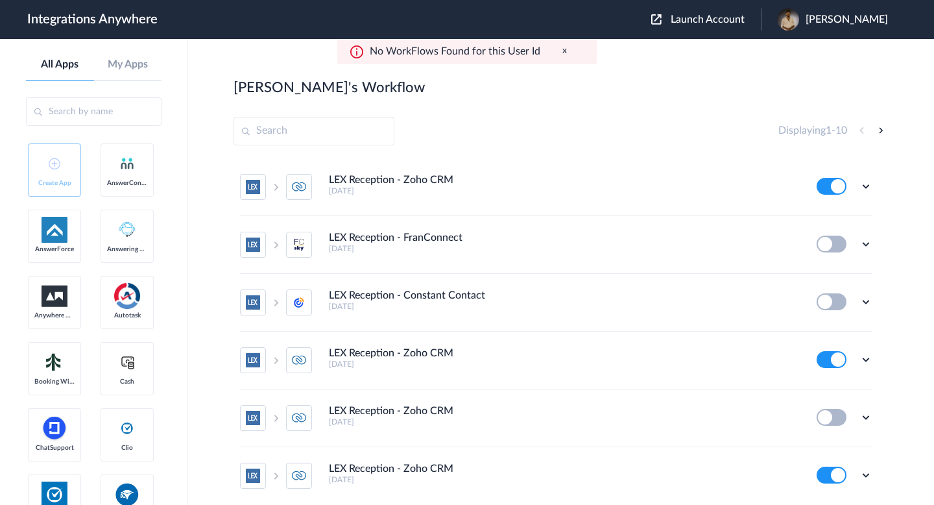
click at [655, 23] on button "Launch Account" at bounding box center [706, 20] width 110 height 12
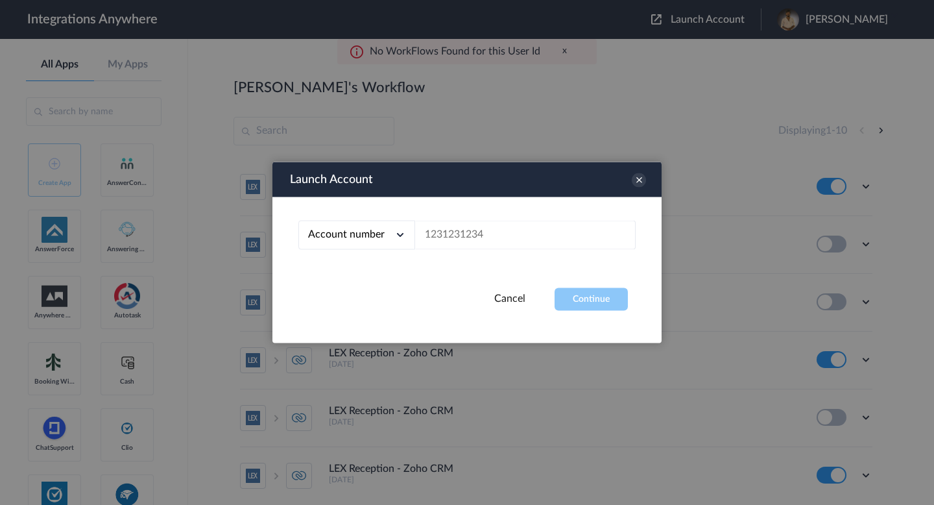
click at [396, 228] on icon at bounding box center [400, 234] width 13 height 13
click at [382, 279] on li "Email address" at bounding box center [356, 289] width 117 height 24
click at [447, 236] on input "text" at bounding box center [525, 235] width 221 height 29
paste input "[EMAIL_ADDRESS][DOMAIN_NAME]"
click at [599, 305] on button "Continue" at bounding box center [591, 299] width 73 height 23
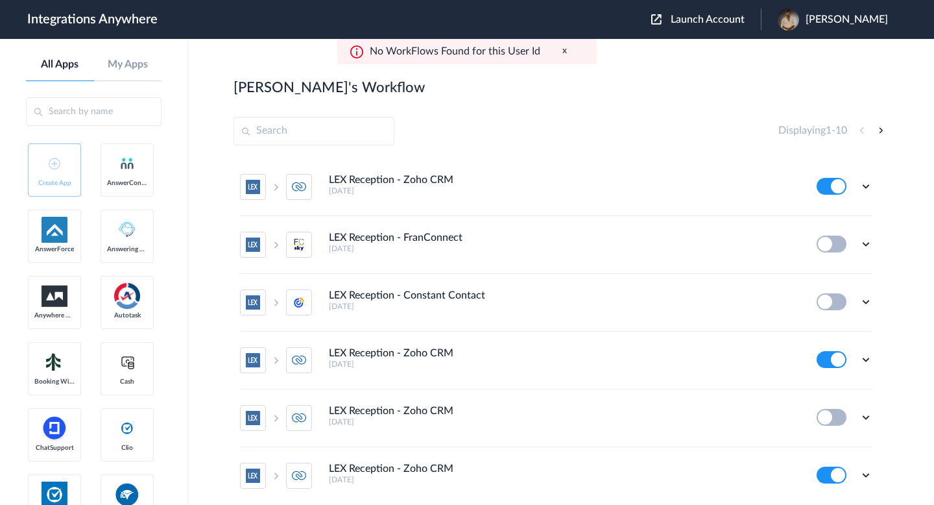
click at [703, 33] on header "Integrations Anywhere Launch Account [PERSON_NAME] My Account Logout" at bounding box center [467, 19] width 934 height 39
click at [675, 16] on span "Launch Account" at bounding box center [708, 19] width 74 height 10
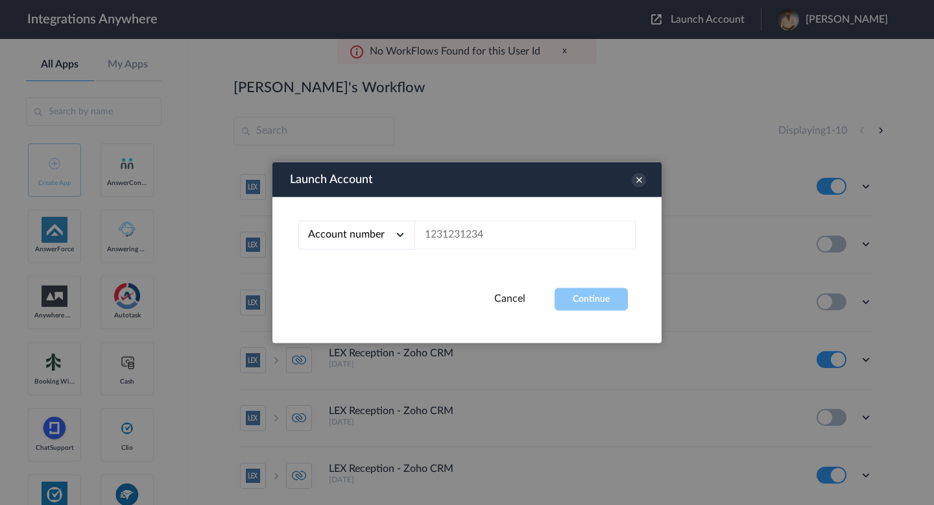
click at [404, 241] on div "Account number" at bounding box center [356, 235] width 117 height 29
click at [365, 287] on li "Email address" at bounding box center [356, 289] width 117 height 24
click at [448, 217] on div "Email address Account number Email address" at bounding box center [467, 242] width 389 height 91
click at [452, 234] on input "text" at bounding box center [525, 235] width 221 height 29
paste input "[EMAIL_ADDRESS][DOMAIN_NAME]"
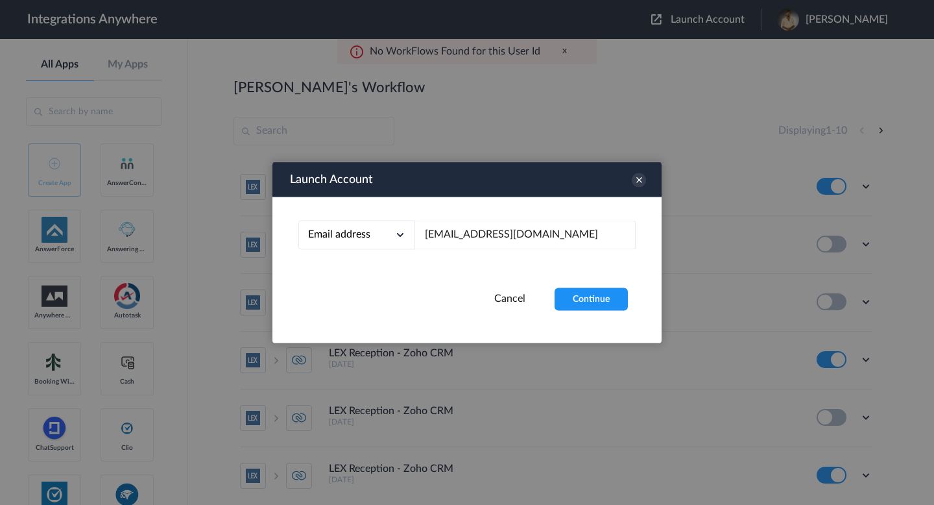
click at [578, 282] on div "Email address Account number Email address [EMAIL_ADDRESS][DOMAIN_NAME]" at bounding box center [467, 242] width 389 height 91
click at [579, 301] on button "Continue" at bounding box center [591, 299] width 73 height 23
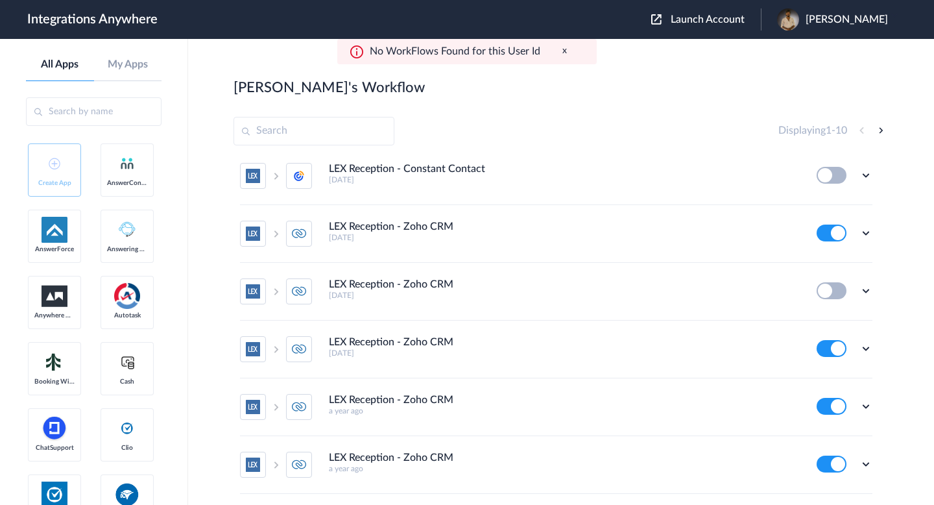
scroll to position [284, 0]
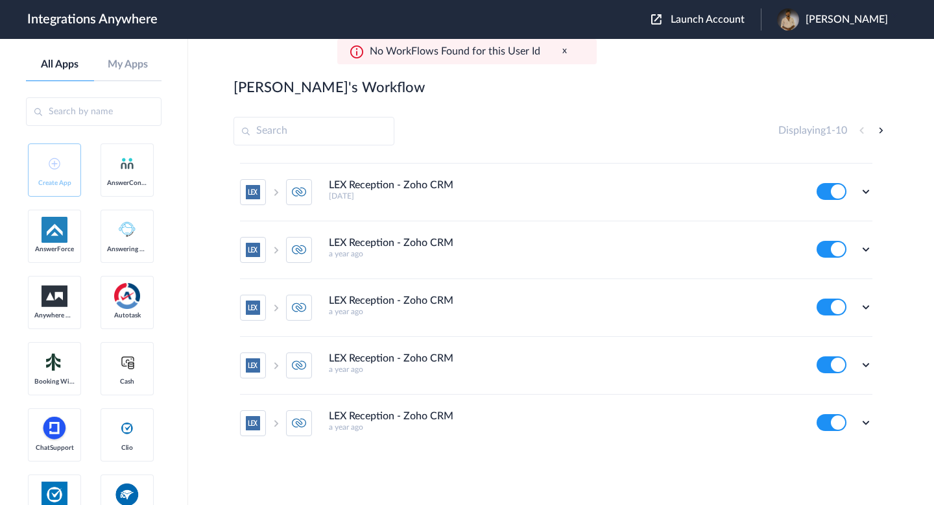
click at [671, 18] on span "Launch Account" at bounding box center [708, 19] width 74 height 10
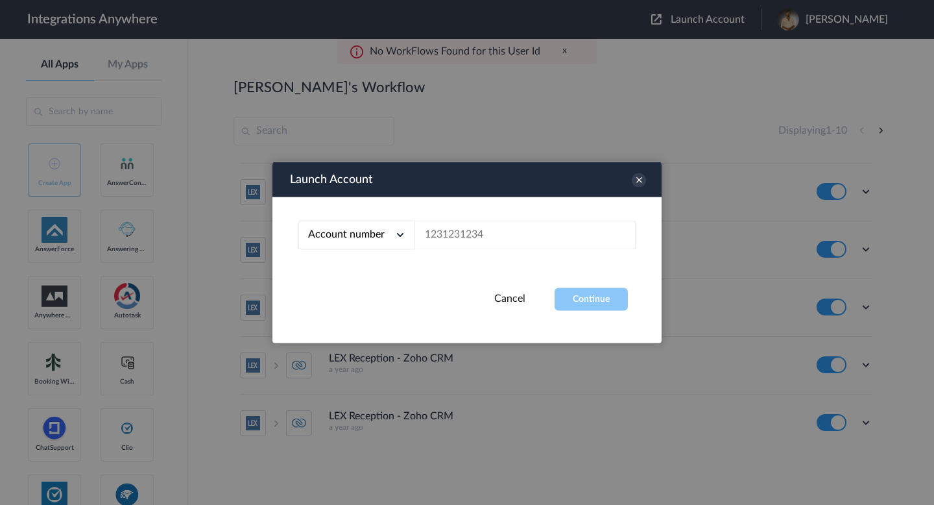
click at [364, 236] on span "Account number" at bounding box center [346, 234] width 77 height 10
click at [361, 286] on link "Email address" at bounding box center [335, 288] width 55 height 9
click at [442, 224] on input "text" at bounding box center [525, 235] width 221 height 29
paste input "[EMAIL_ADDRESS][PERSON_NAME][DOMAIN_NAME]"
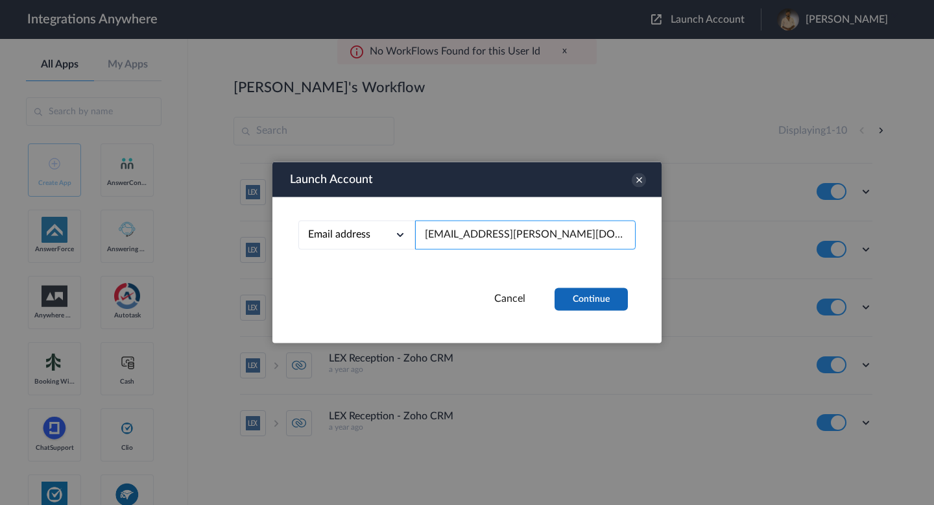
type input "[EMAIL_ADDRESS][PERSON_NAME][DOMAIN_NAME]"
click at [564, 288] on button "Continue" at bounding box center [591, 299] width 73 height 23
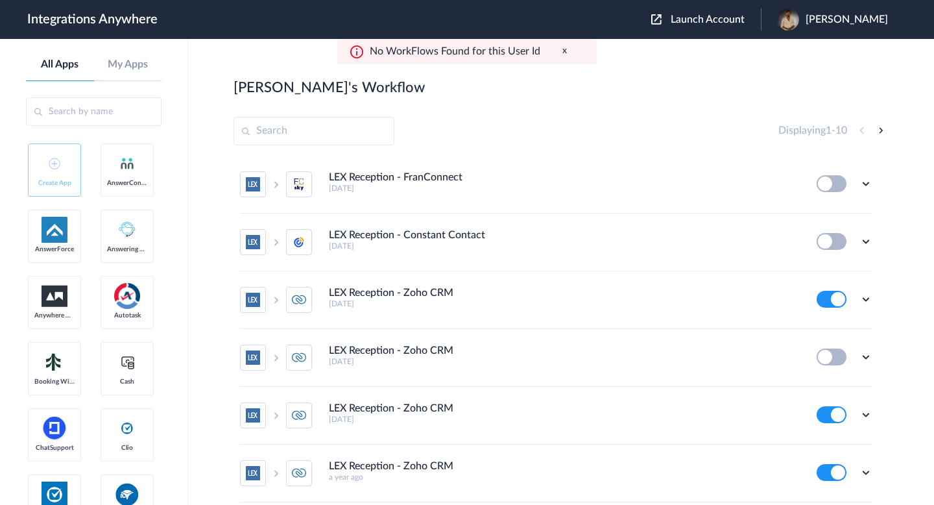
scroll to position [0, 0]
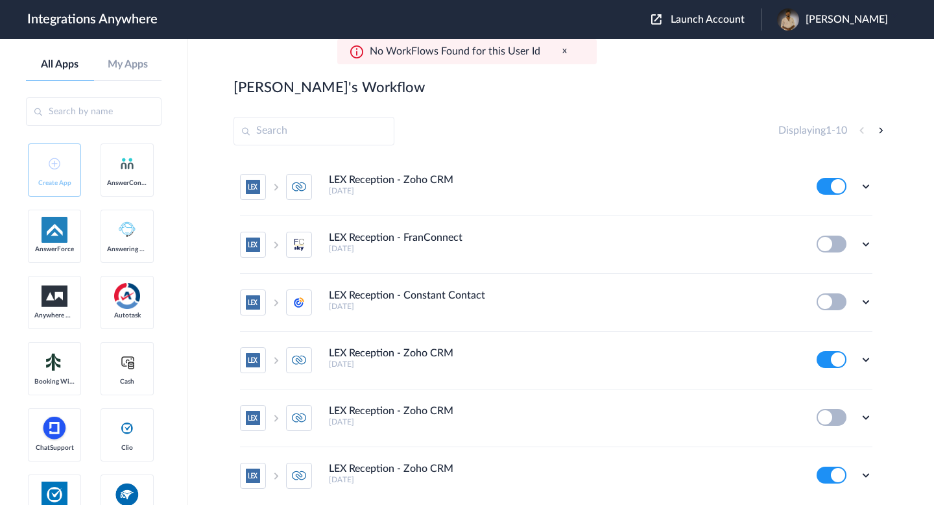
click at [354, 133] on input "text" at bounding box center [314, 131] width 161 height 29
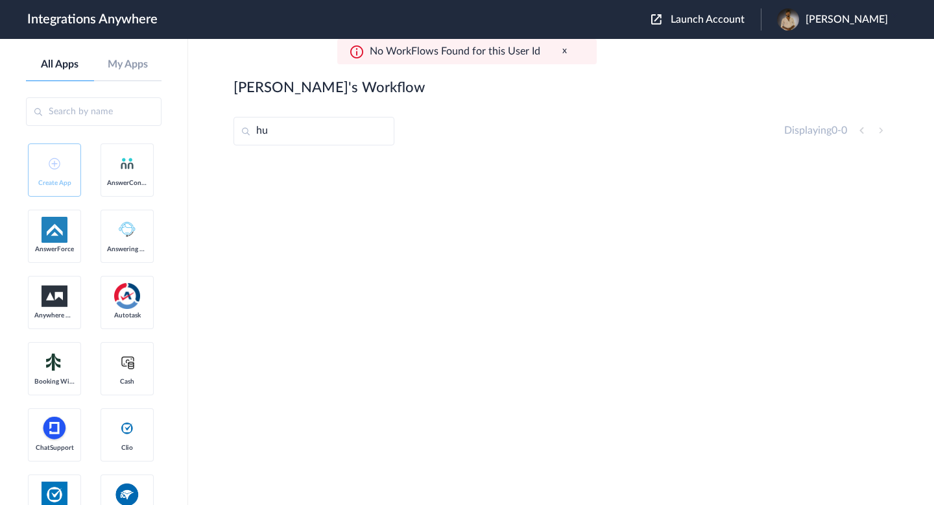
type input "h"
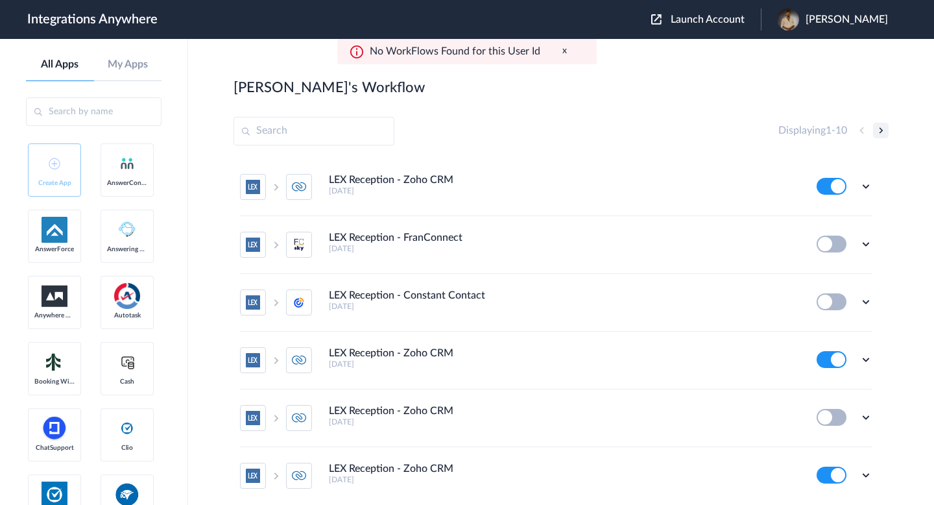
click at [886, 123] on button at bounding box center [881, 131] width 16 height 16
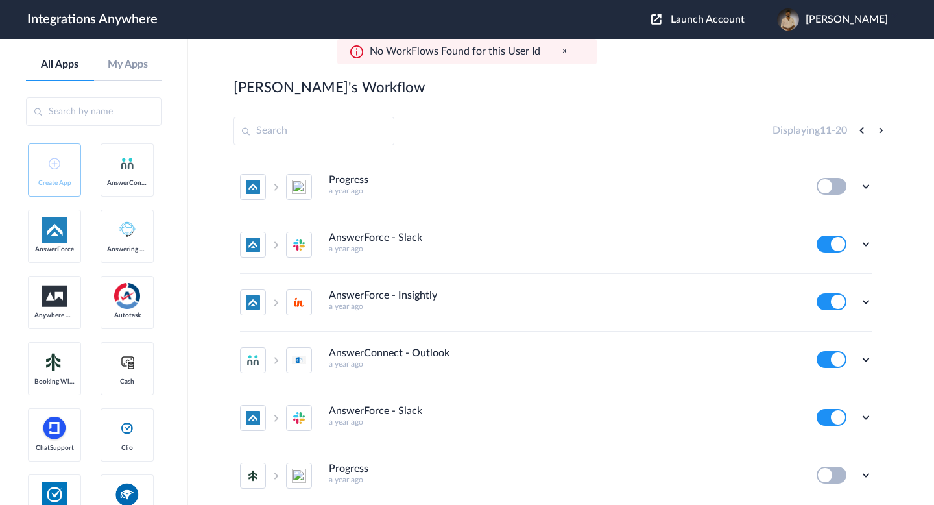
click at [563, 51] on button "x" at bounding box center [565, 50] width 5 height 11
click at [881, 127] on button at bounding box center [881, 131] width 16 height 16
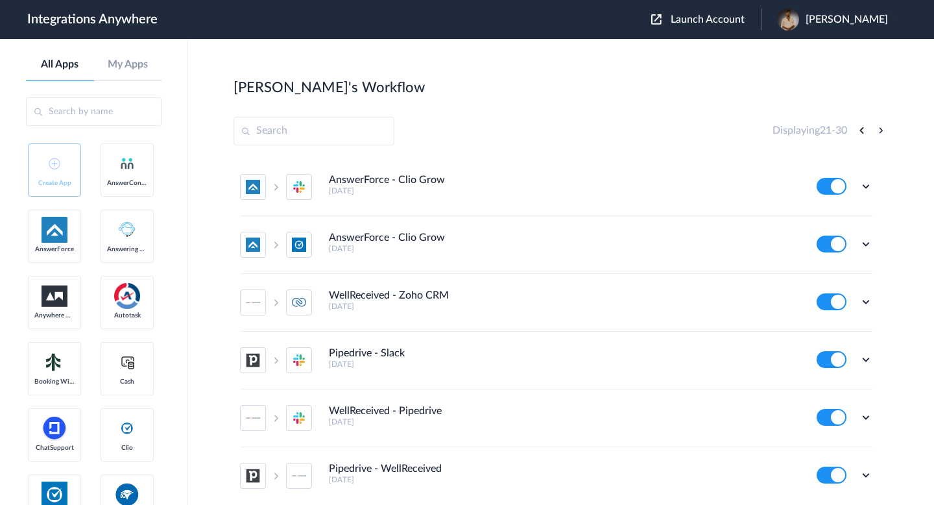
click at [683, 34] on header "Integrations Anywhere Launch Account [PERSON_NAME] My Account Logout" at bounding box center [467, 19] width 934 height 39
click at [716, 24] on span "Launch Account" at bounding box center [708, 19] width 74 height 10
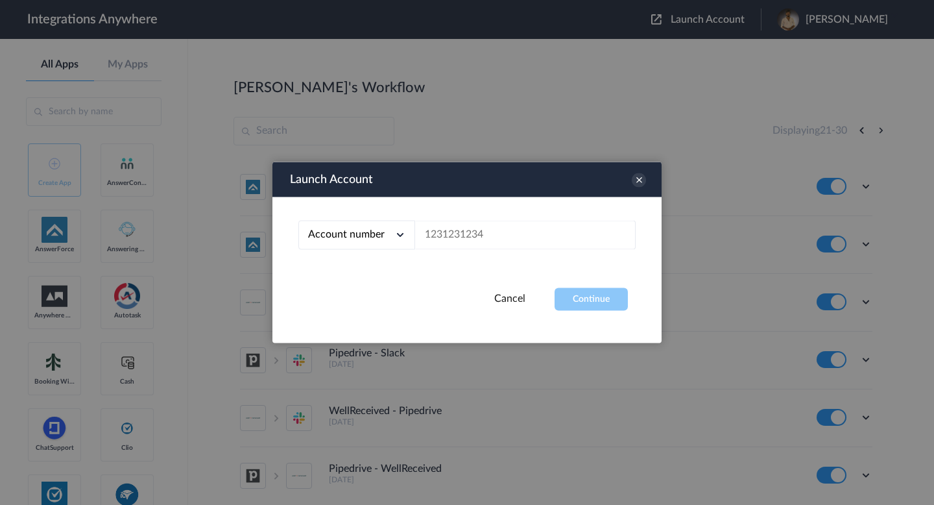
click at [368, 226] on div "Account number" at bounding box center [356, 235] width 117 height 29
click at [368, 285] on li "Email address" at bounding box center [356, 289] width 117 height 24
click at [454, 237] on input "text" at bounding box center [525, 235] width 221 height 29
paste input "[PERSON_NAME][EMAIL_ADDRESS][DOMAIN_NAME]"
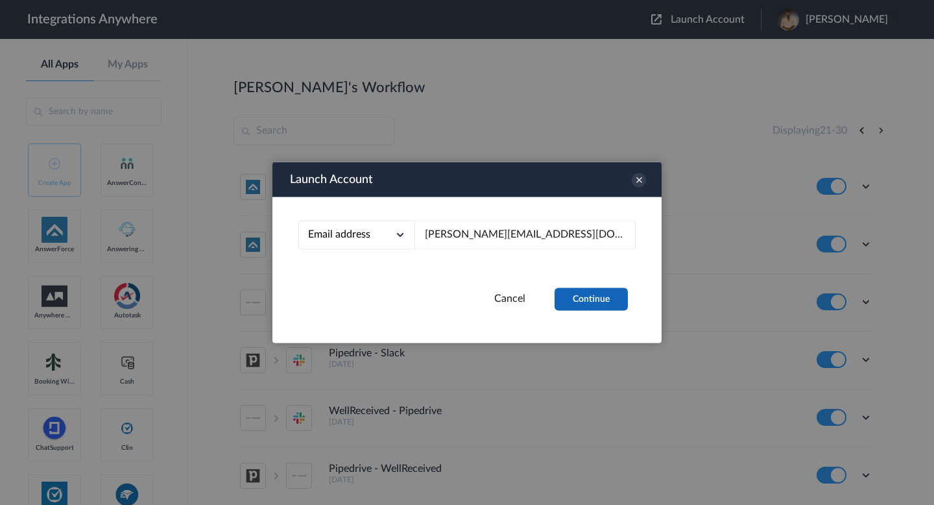
click at [594, 302] on button "Continue" at bounding box center [591, 299] width 73 height 23
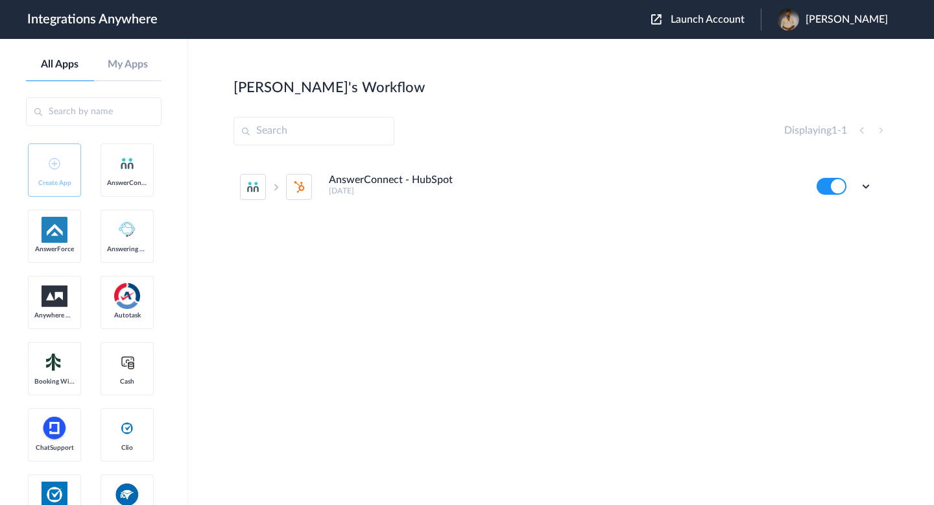
click at [684, 3] on header "Integrations Anywhere Launch Account [PERSON_NAME] My Account Logout" at bounding box center [467, 19] width 934 height 39
click at [684, 18] on span "Launch Account" at bounding box center [708, 19] width 74 height 10
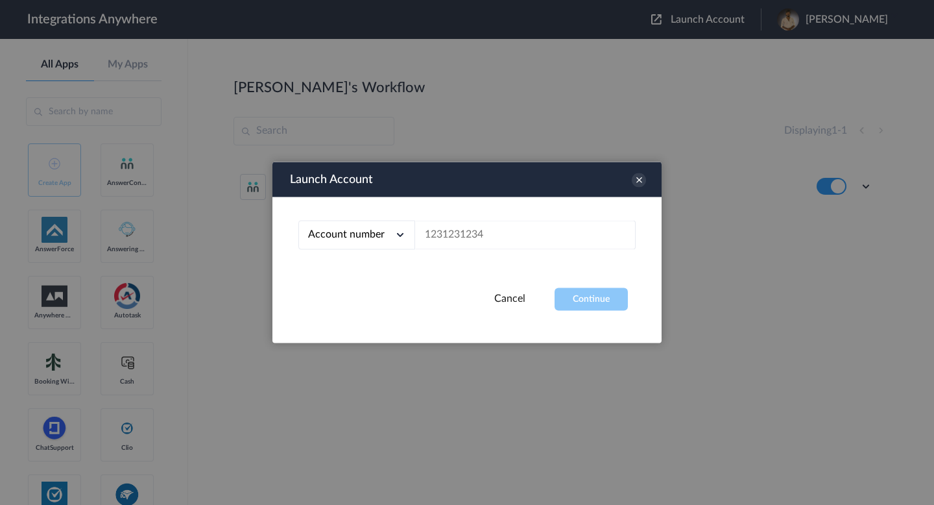
click at [344, 250] on div "Account number Account number Email address" at bounding box center [467, 242] width 389 height 91
click at [339, 237] on span "Account number" at bounding box center [346, 234] width 77 height 10
click at [341, 288] on link "Email address" at bounding box center [335, 288] width 55 height 9
click at [457, 243] on input "text" at bounding box center [525, 235] width 221 height 29
paste input "[PERSON_NAME][EMAIL_ADDRESS][DOMAIN_NAME]"
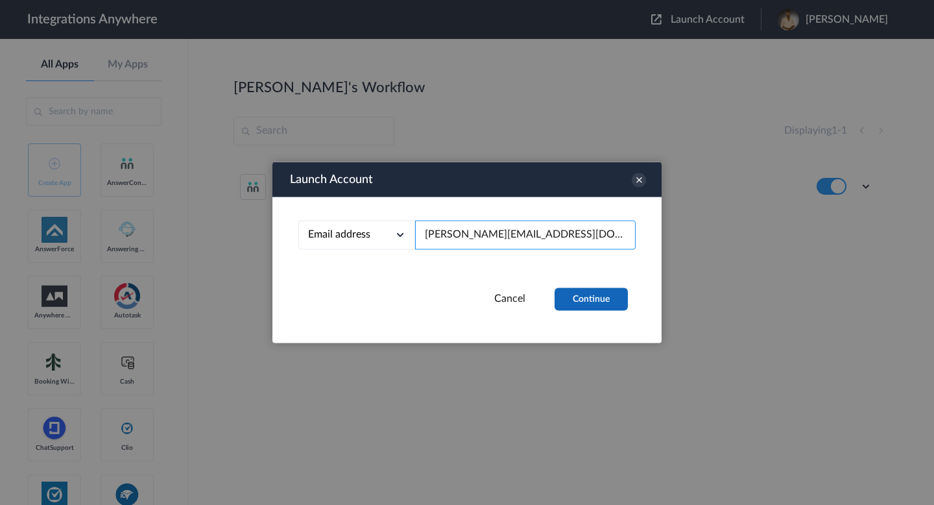
type input "[PERSON_NAME][EMAIL_ADDRESS][DOMAIN_NAME]"
click at [600, 289] on button "Continue" at bounding box center [591, 299] width 73 height 23
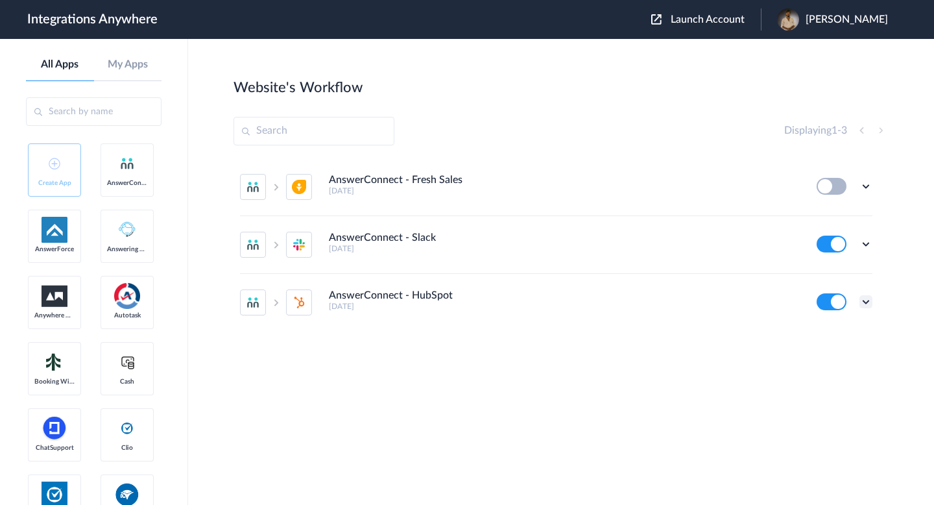
click at [868, 300] on icon at bounding box center [866, 301] width 13 height 13
click at [840, 246] on link "Task history" at bounding box center [829, 245] width 62 height 9
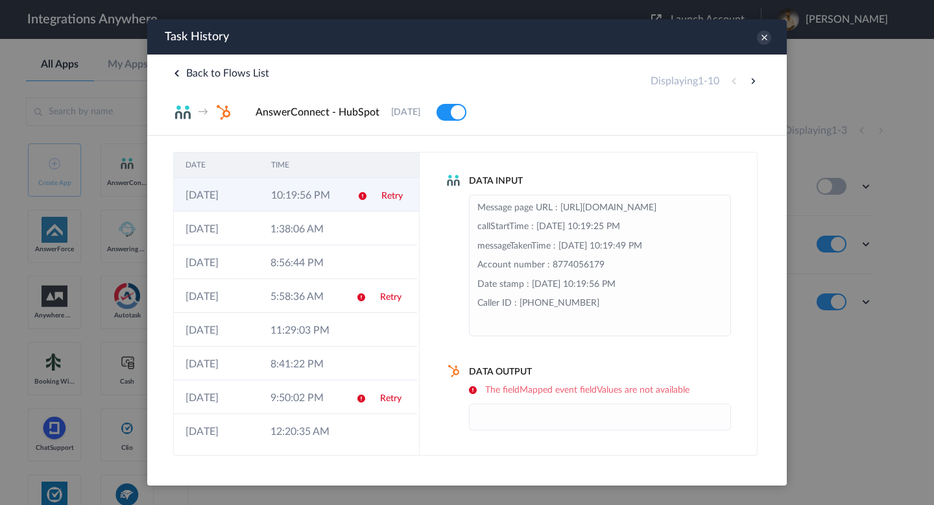
click at [254, 197] on td "[DATE]" at bounding box center [217, 195] width 86 height 34
click at [762, 48] on div "Task History" at bounding box center [467, 36] width 640 height 35
click at [762, 32] on icon at bounding box center [764, 37] width 14 height 14
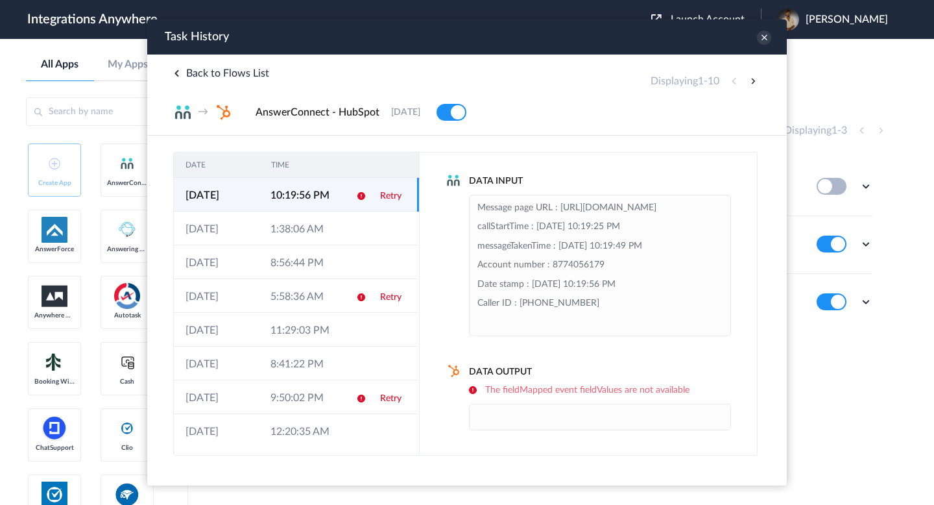
click at [760, 45] on div "Task History" at bounding box center [467, 36] width 640 height 35
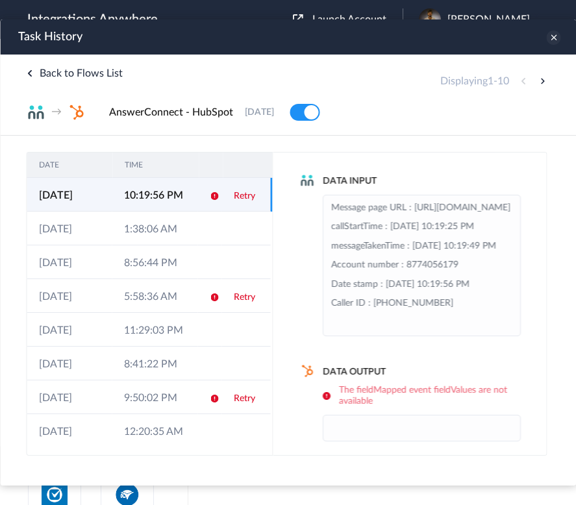
click at [555, 40] on icon at bounding box center [553, 37] width 14 height 14
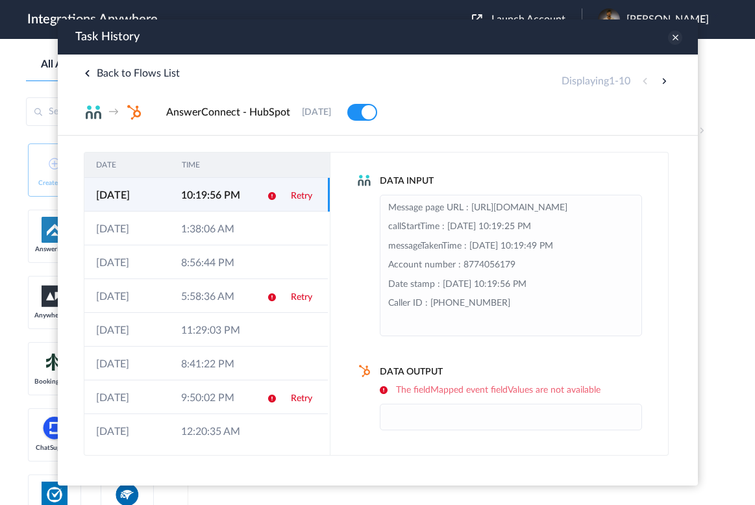
click at [677, 40] on icon at bounding box center [674, 37] width 14 height 14
click at [84, 73] on icon at bounding box center [86, 73] width 6 height 6
click at [670, 42] on icon at bounding box center [674, 37] width 14 height 14
click at [680, 41] on div "Task History" at bounding box center [377, 36] width 640 height 35
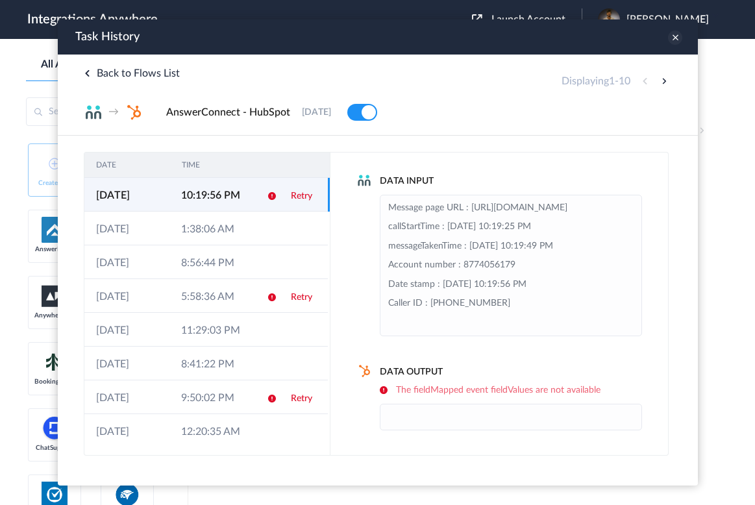
click at [675, 42] on icon at bounding box center [674, 37] width 14 height 14
click at [673, 40] on icon at bounding box center [674, 37] width 14 height 14
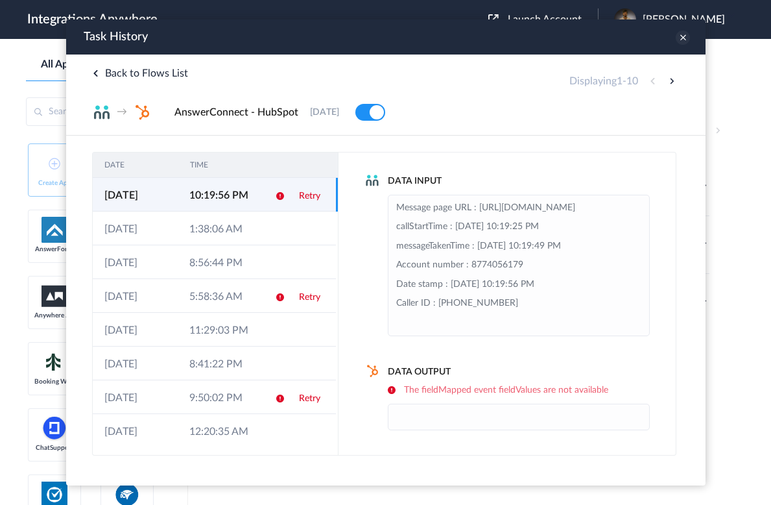
click at [681, 37] on icon at bounding box center [682, 37] width 14 height 14
